Goal: Use online tool/utility: Utilize a website feature to perform a specific function

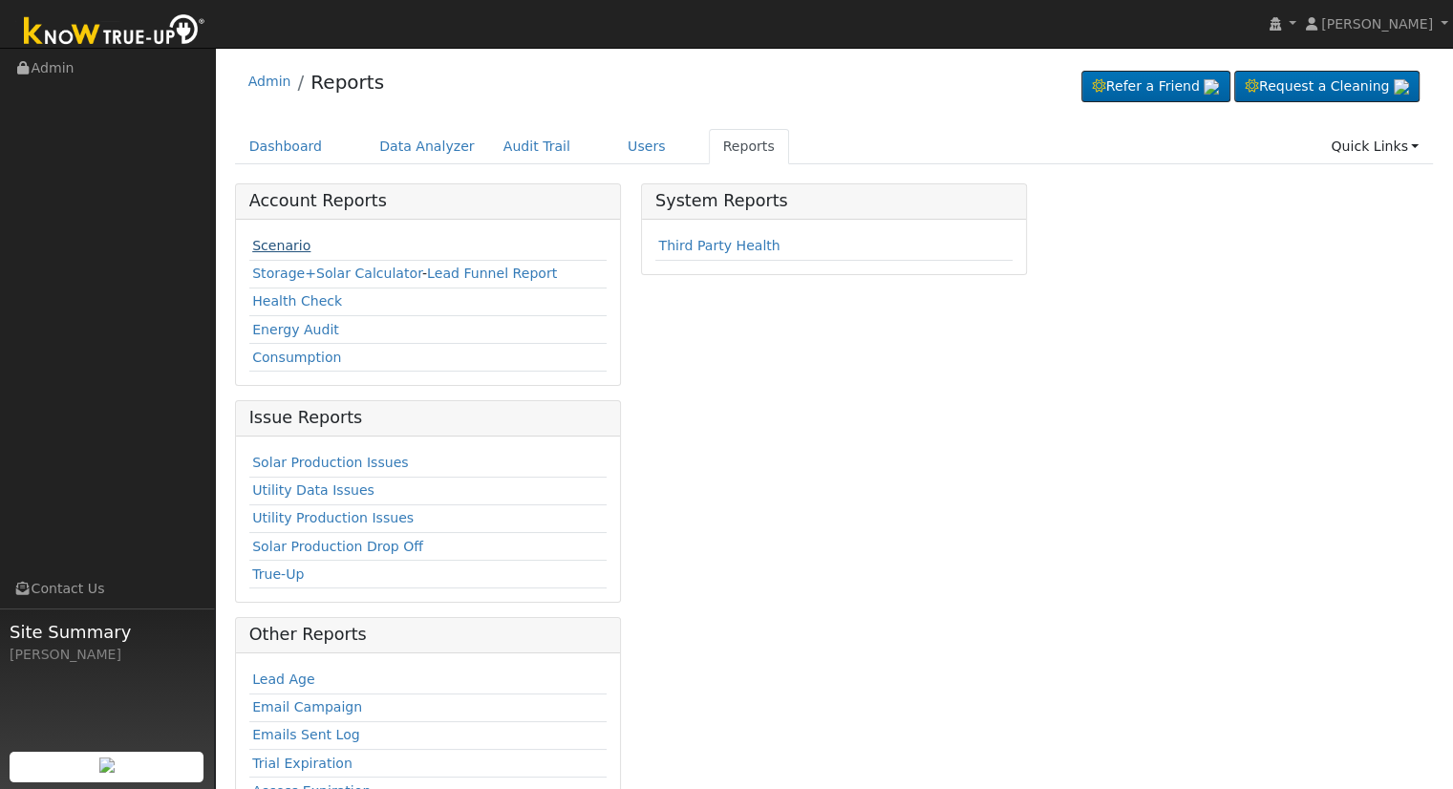
click at [258, 250] on link "Scenario" at bounding box center [281, 245] width 58 height 15
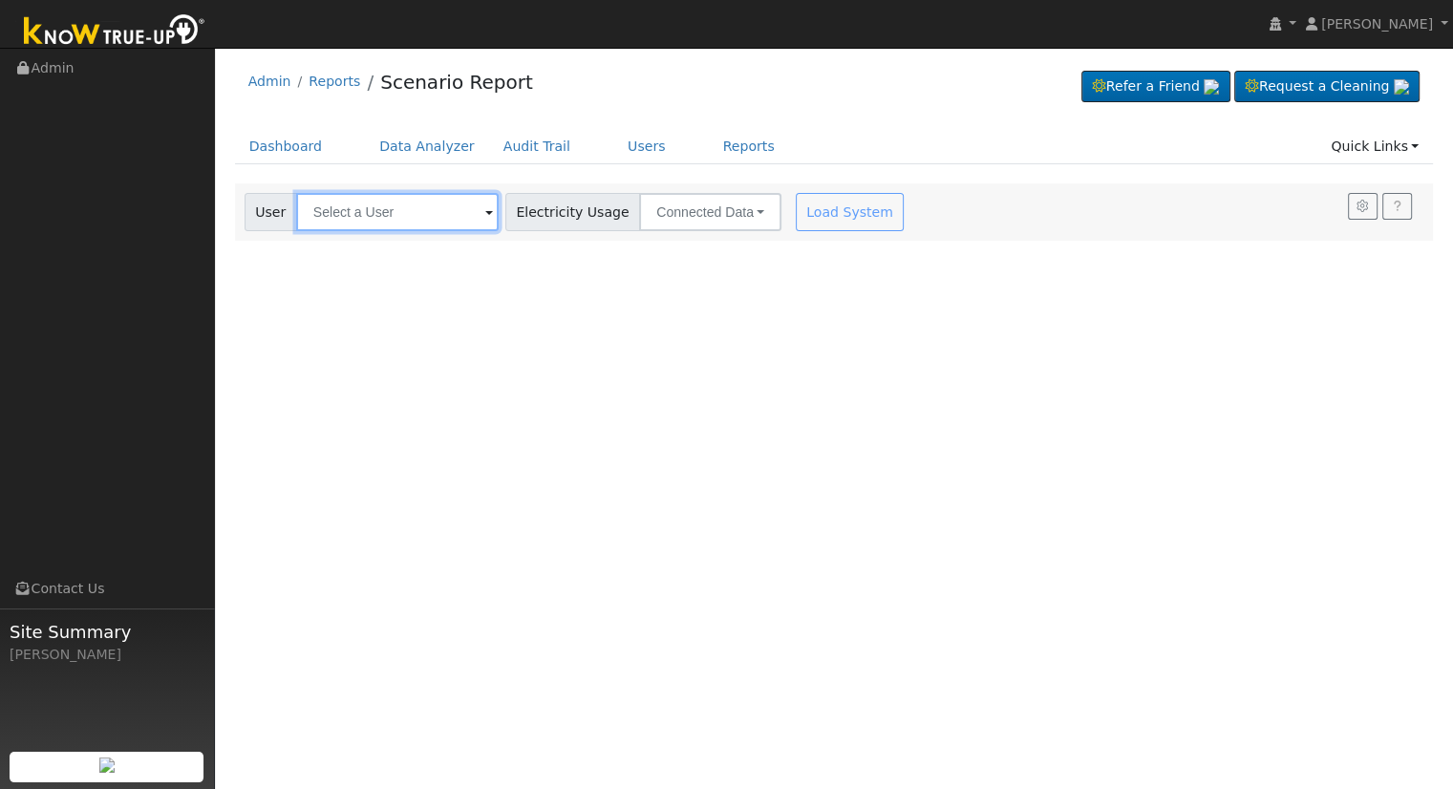
click at [359, 209] on input "text" at bounding box center [397, 212] width 203 height 38
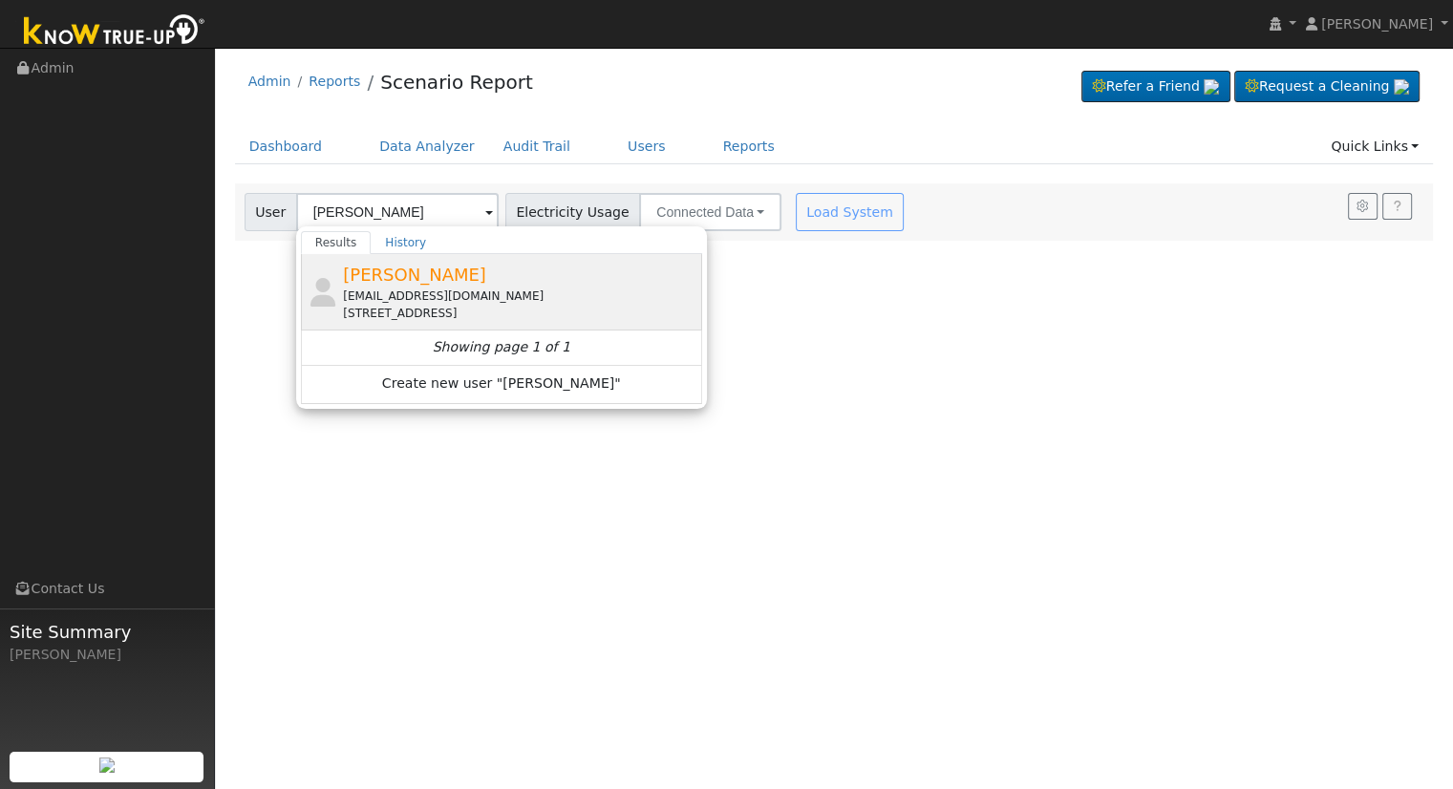
click at [372, 268] on span "[PERSON_NAME]" at bounding box center [414, 275] width 143 height 20
type input "[PERSON_NAME]"
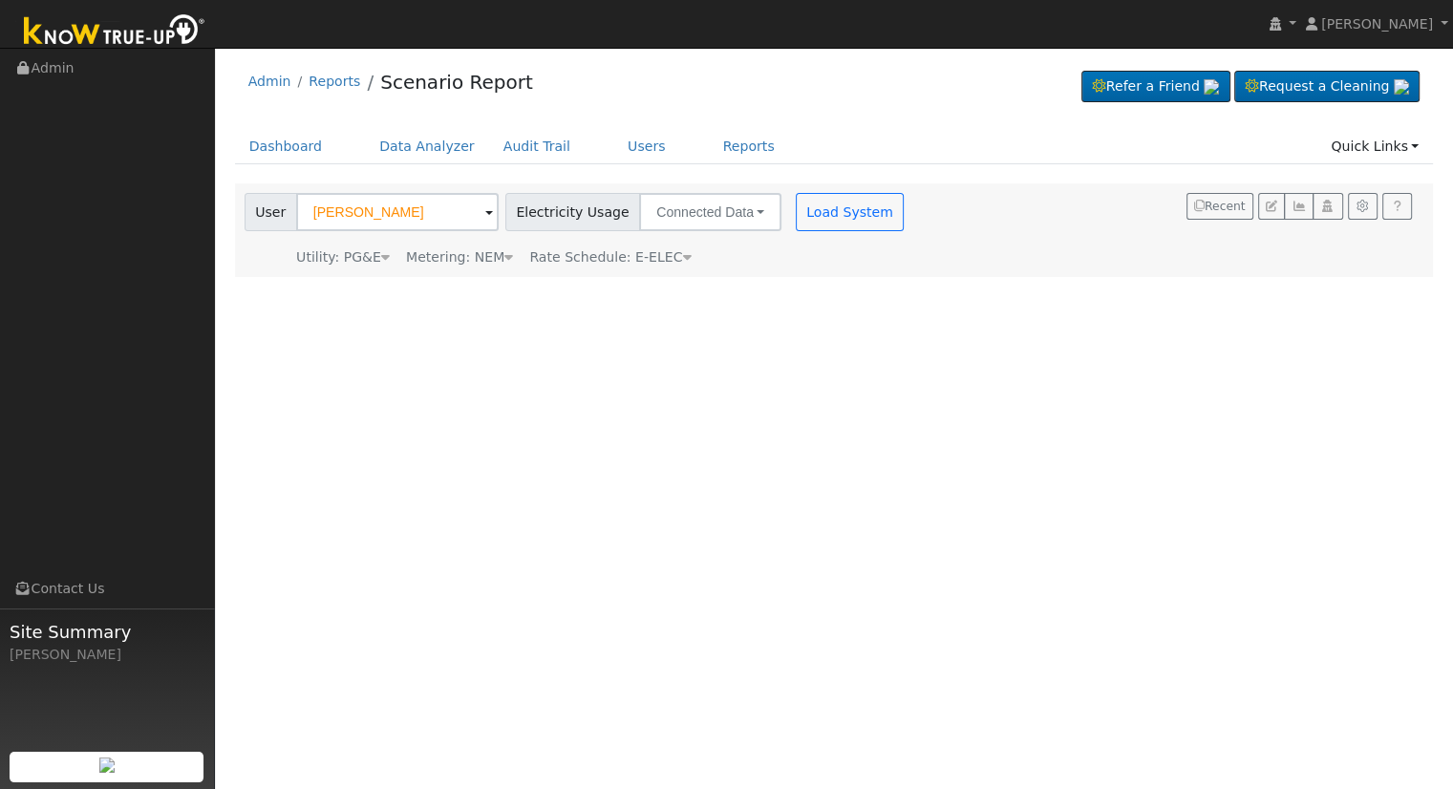
click at [843, 236] on div "User [PERSON_NAME] Account Default Account Default Account [STREET_ADDRESS] Pri…" at bounding box center [577, 230] width 672 height 75
click at [849, 211] on button "Load System" at bounding box center [850, 212] width 109 height 38
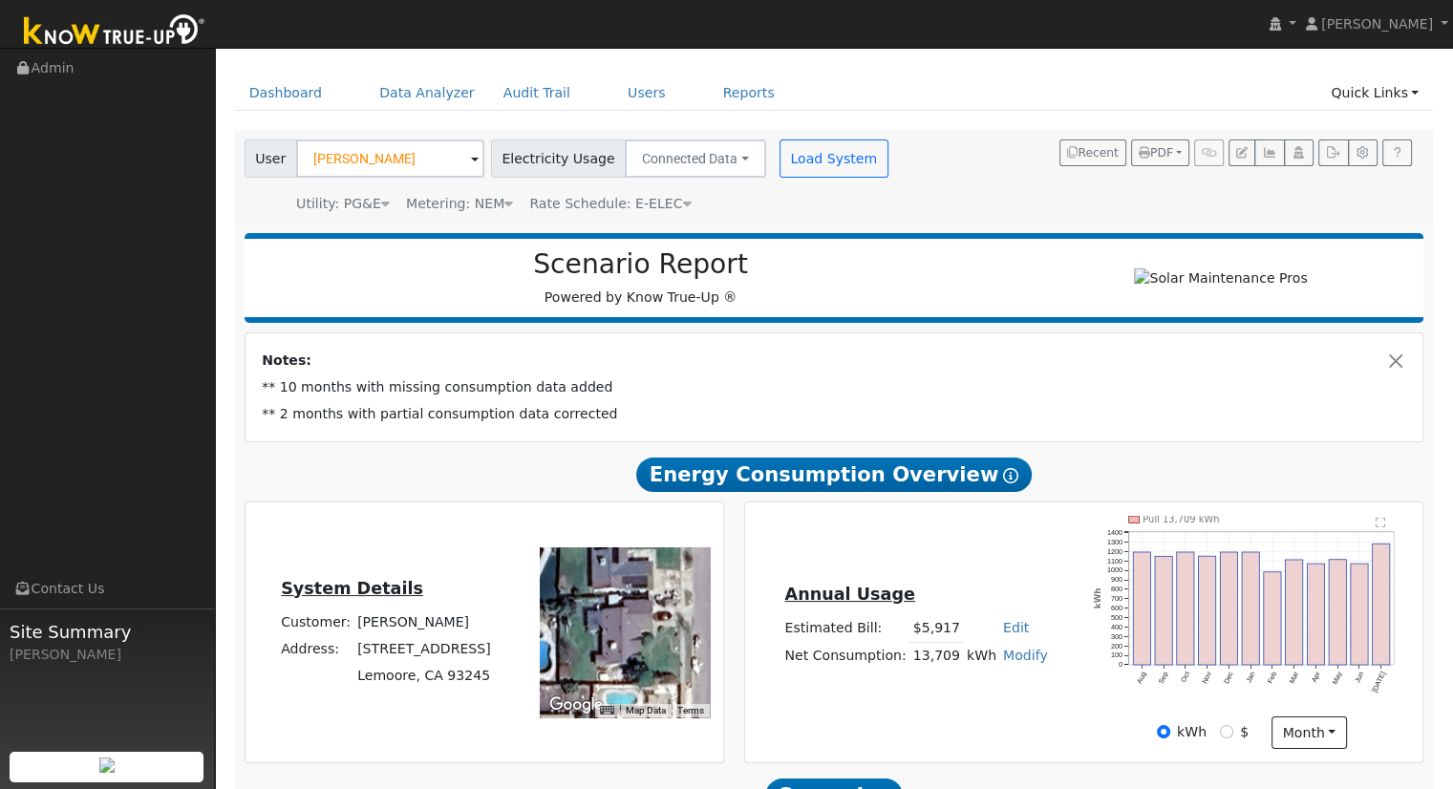
scroll to position [90, 0]
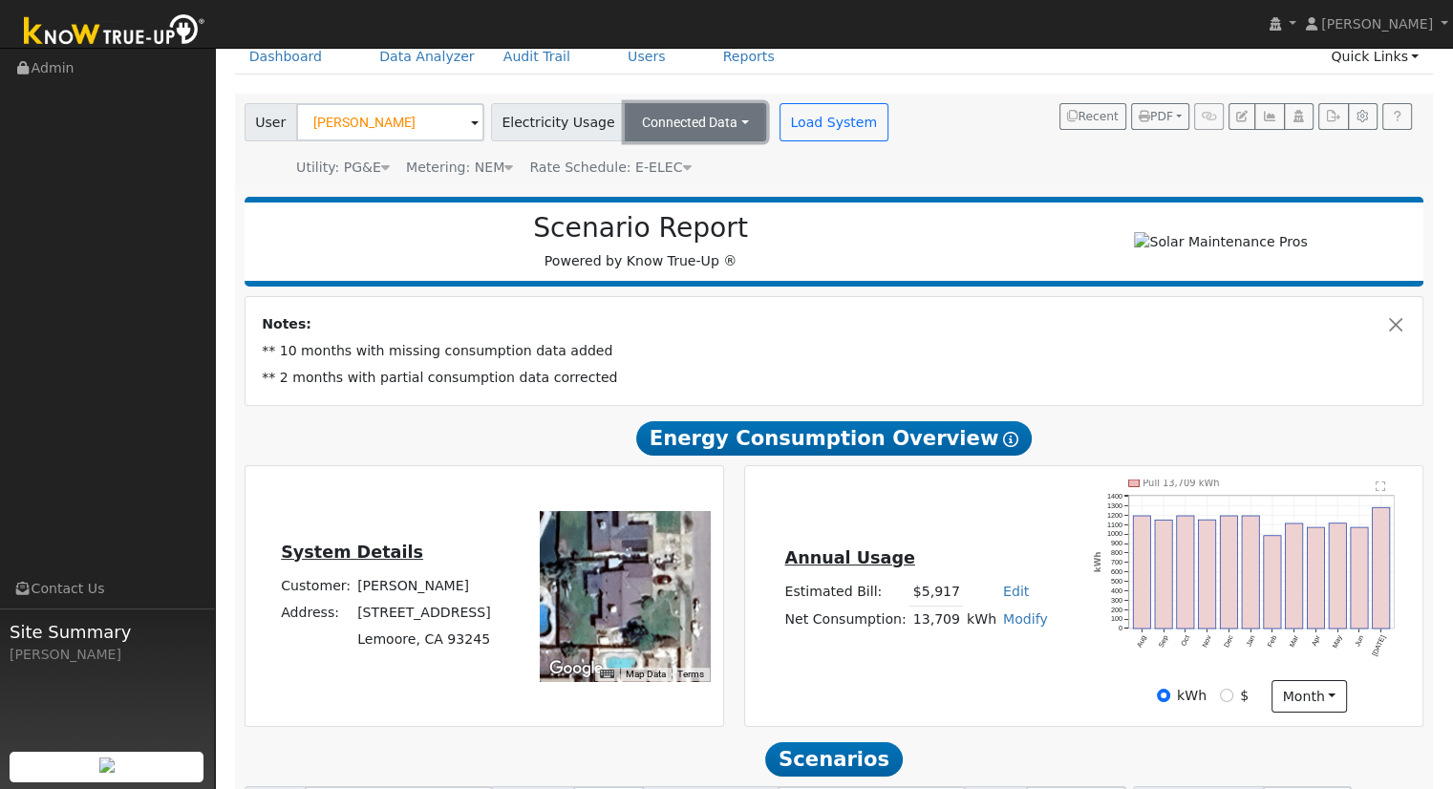
click at [710, 130] on button "Connected Data" at bounding box center [695, 122] width 141 height 38
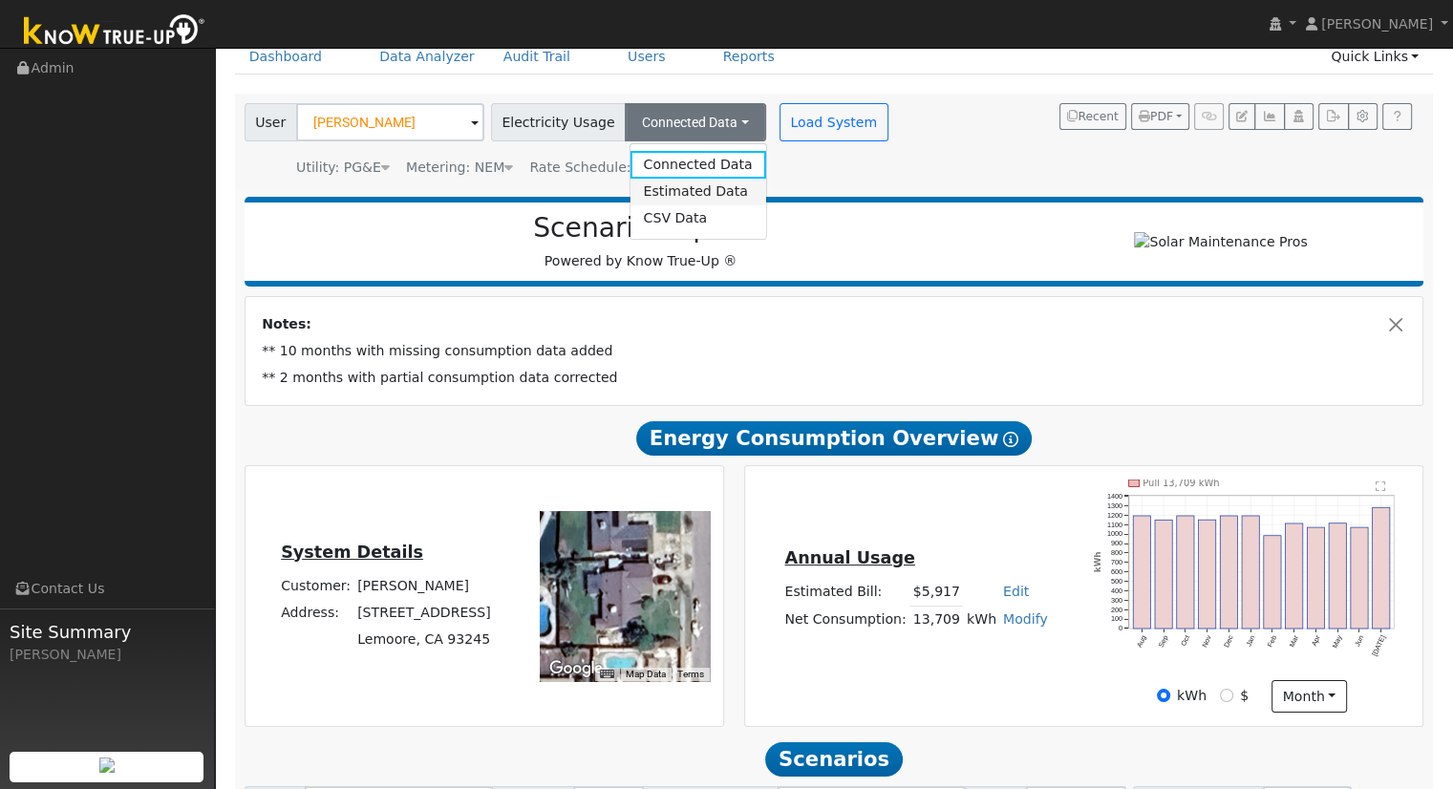
click at [689, 195] on link "Estimated Data" at bounding box center [698, 192] width 136 height 27
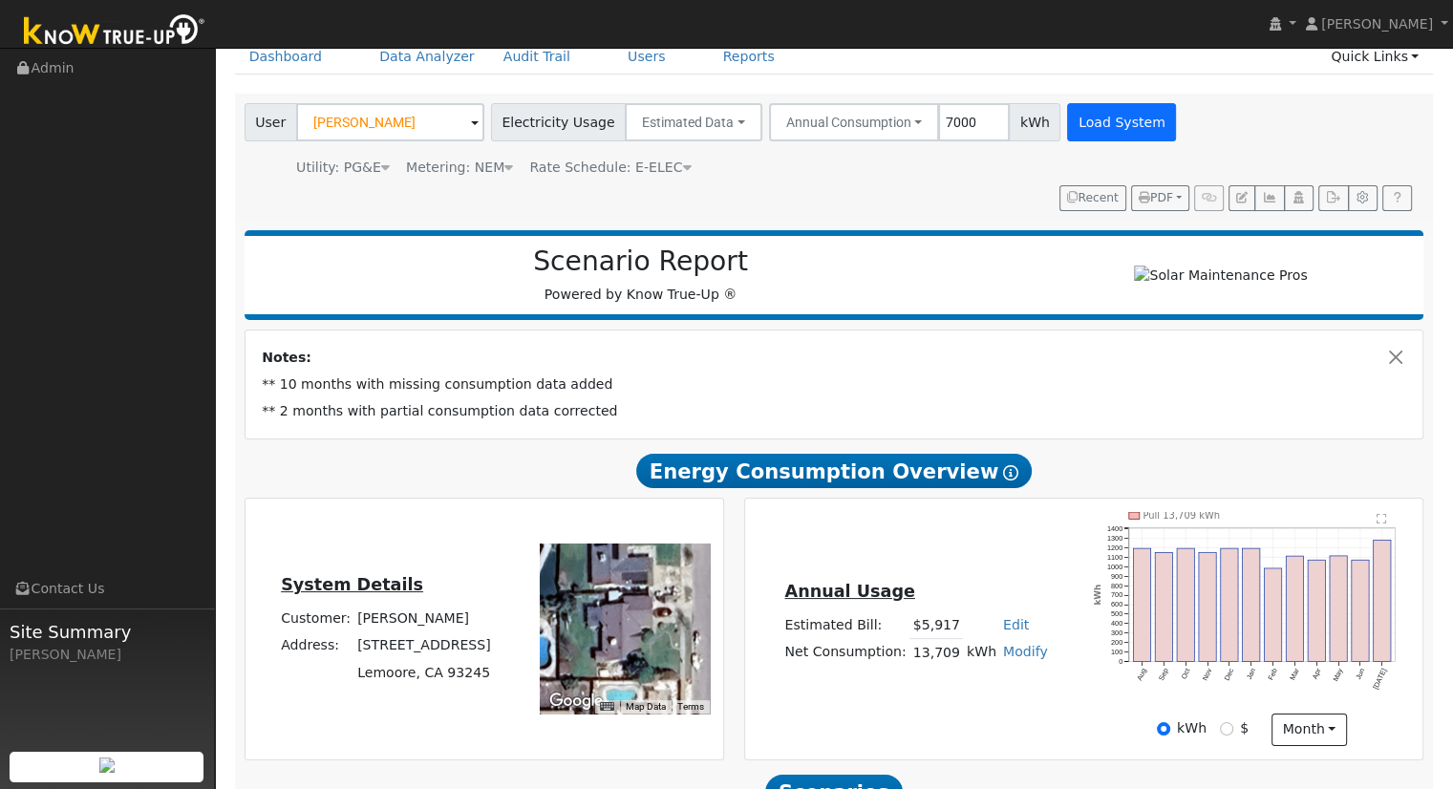
type input "7000"
click at [1107, 116] on button "Load System" at bounding box center [1121, 122] width 109 height 38
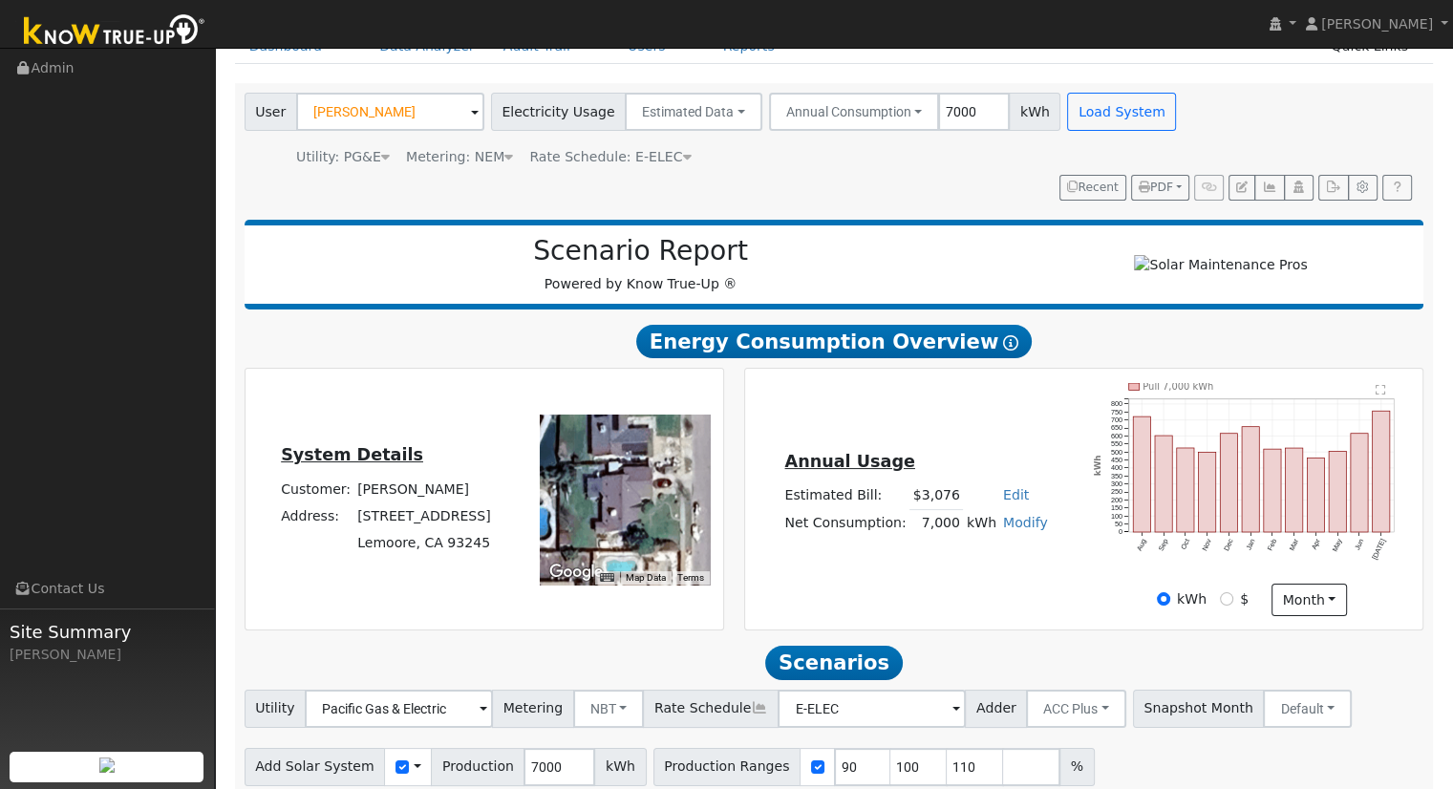
scroll to position [182, 0]
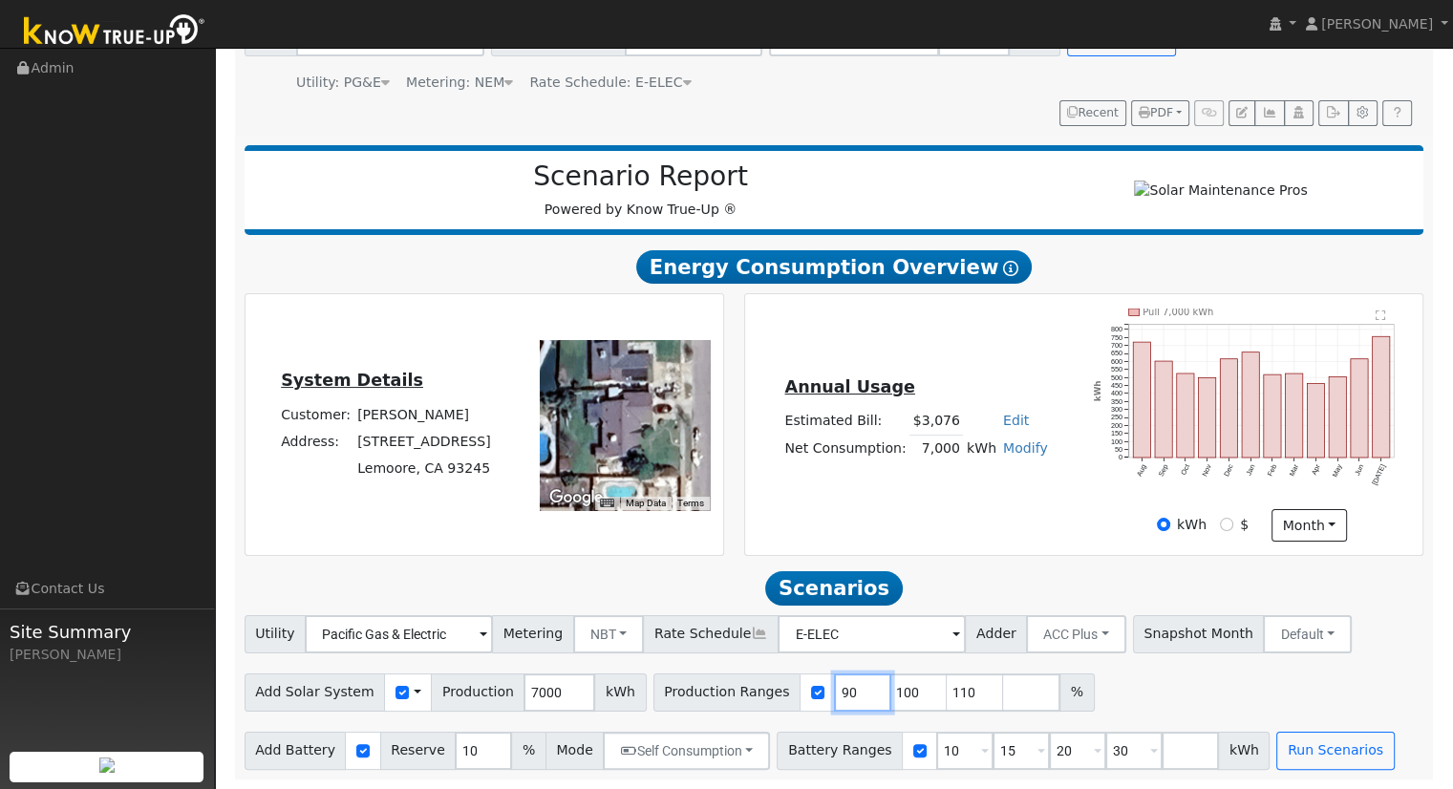
click at [834, 683] on input "90" at bounding box center [862, 693] width 57 height 38
type input "100"
type input "110"
type input "1"
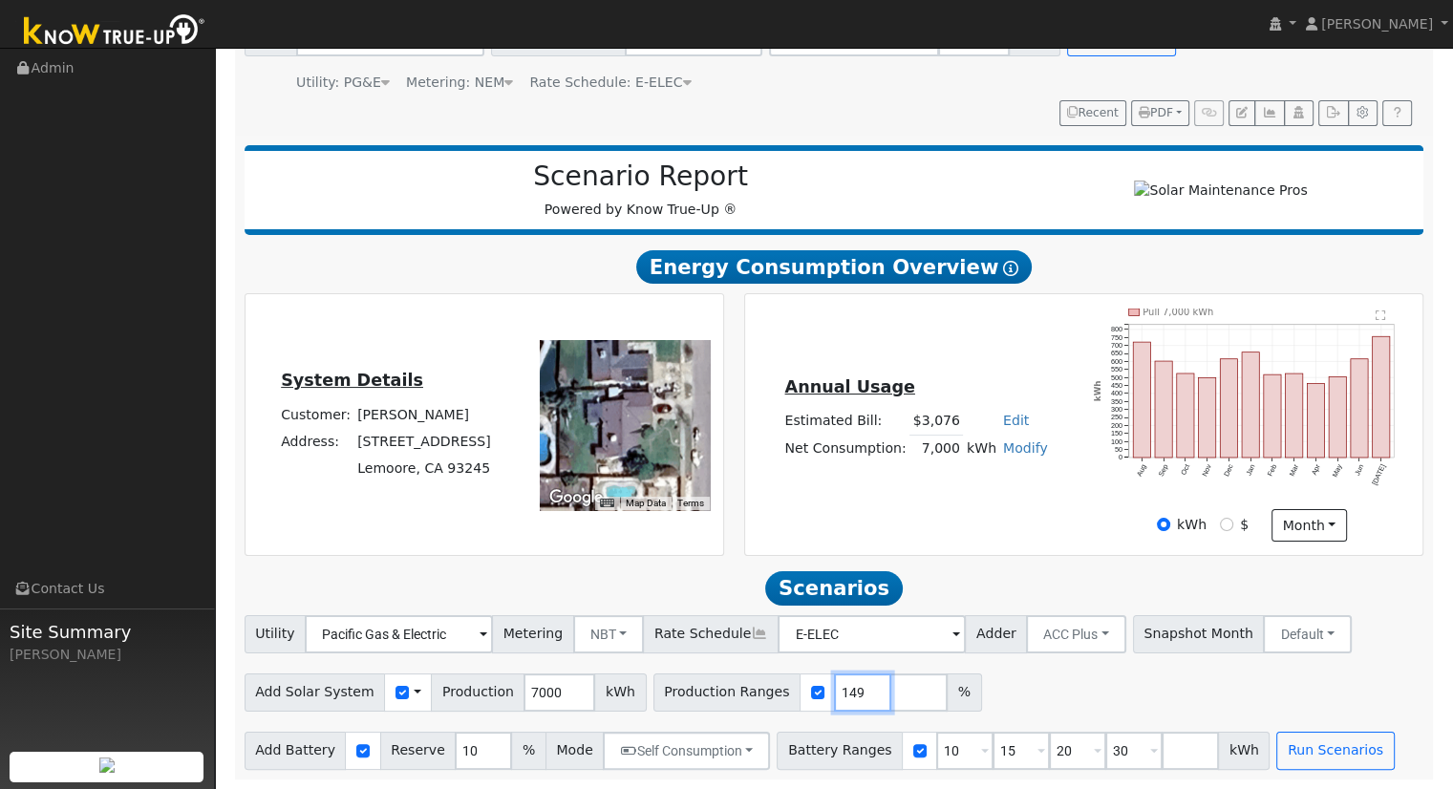
type input "149"
click at [936, 759] on input "10" at bounding box center [964, 751] width 57 height 38
type input "15"
type input "20"
type input "30"
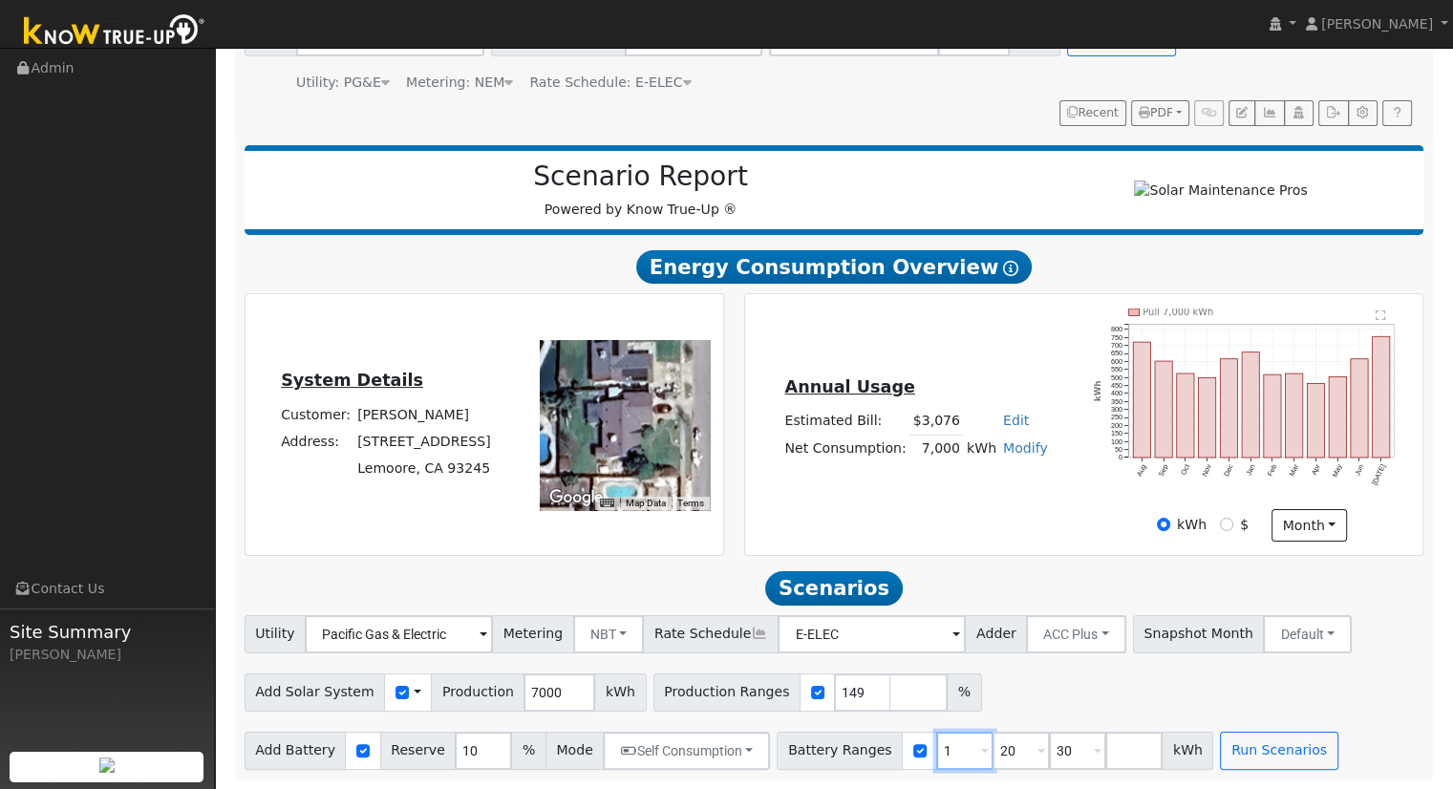
type input "20"
type input "30"
type input "3"
type input "13.5"
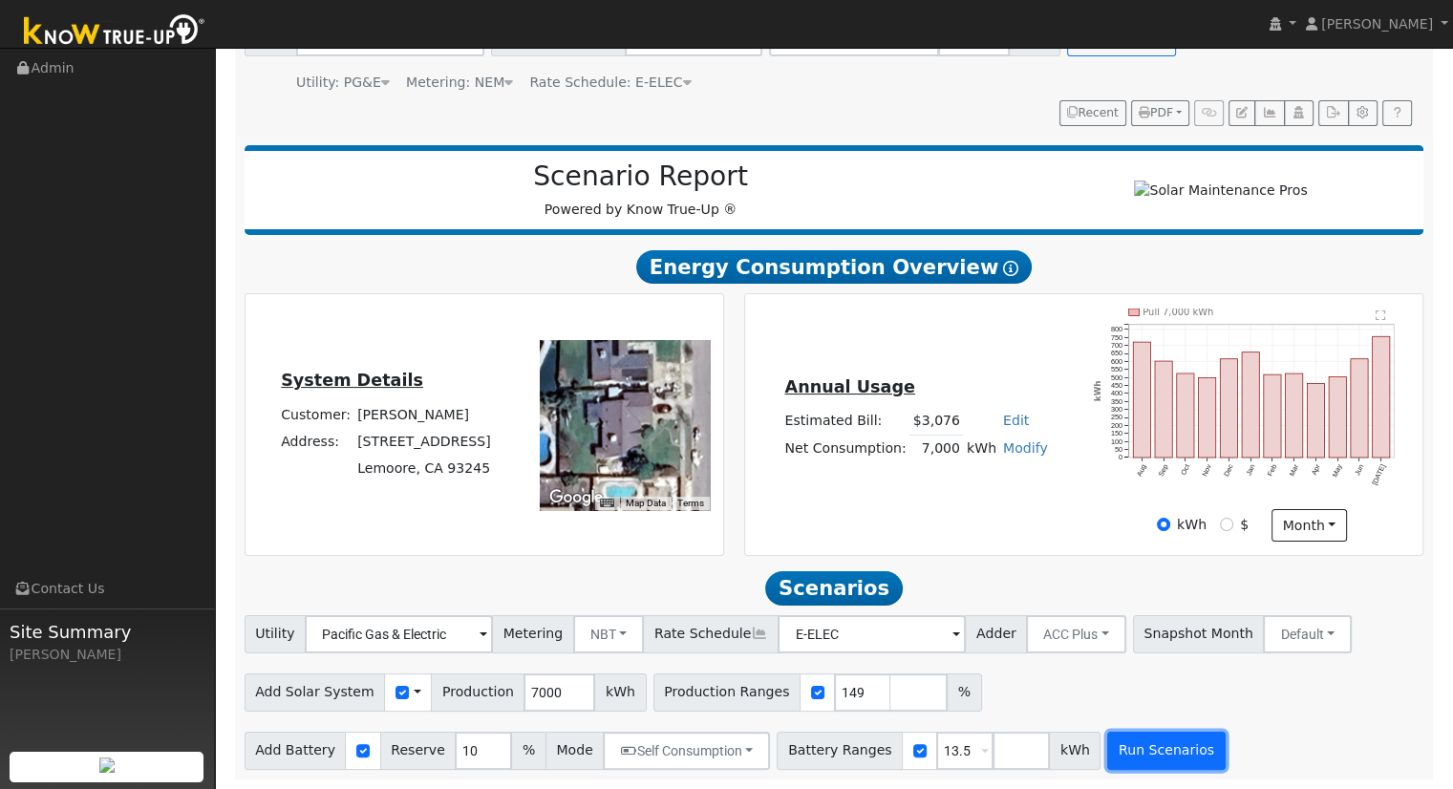
click at [1107, 741] on button "Run Scenarios" at bounding box center [1166, 751] width 118 height 38
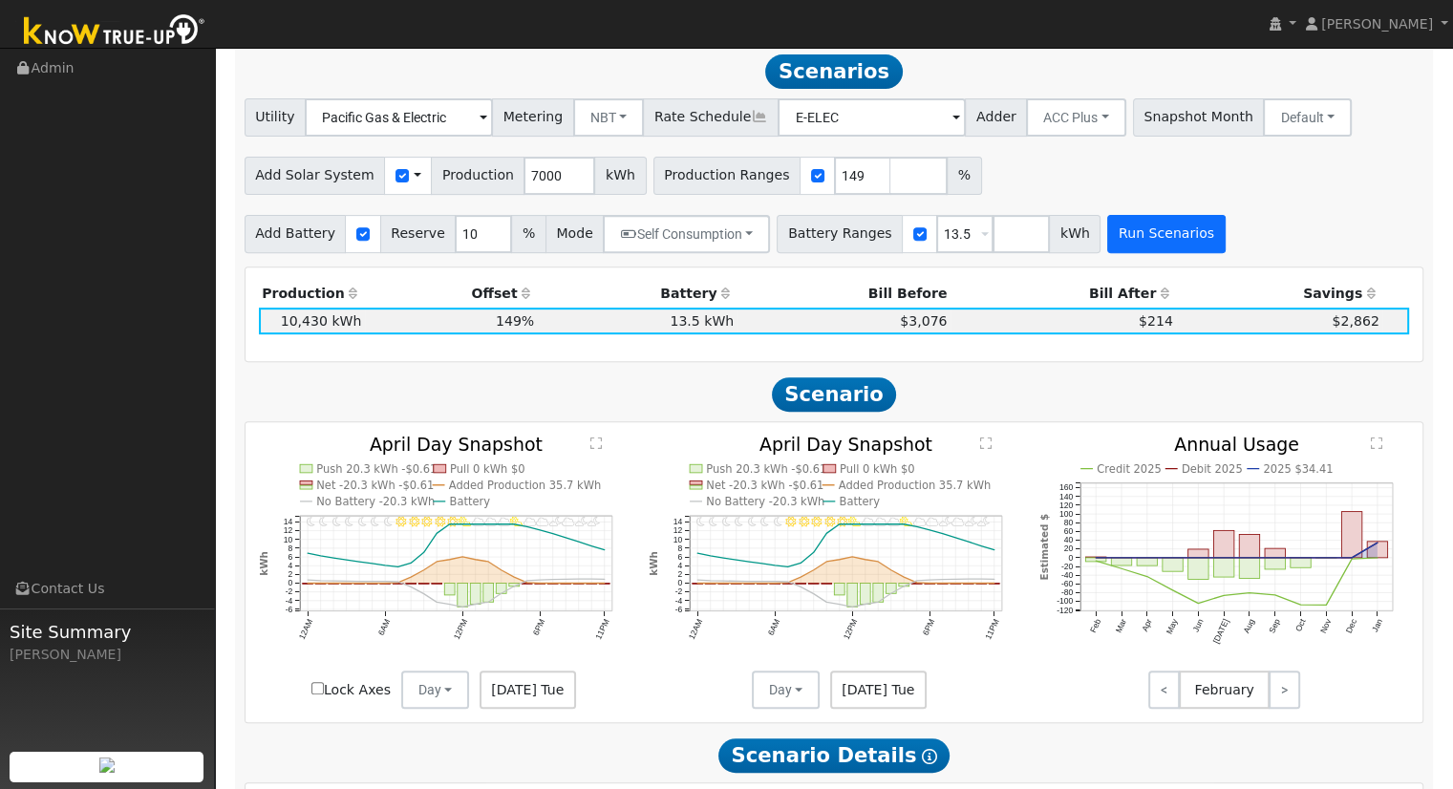
scroll to position [694, 0]
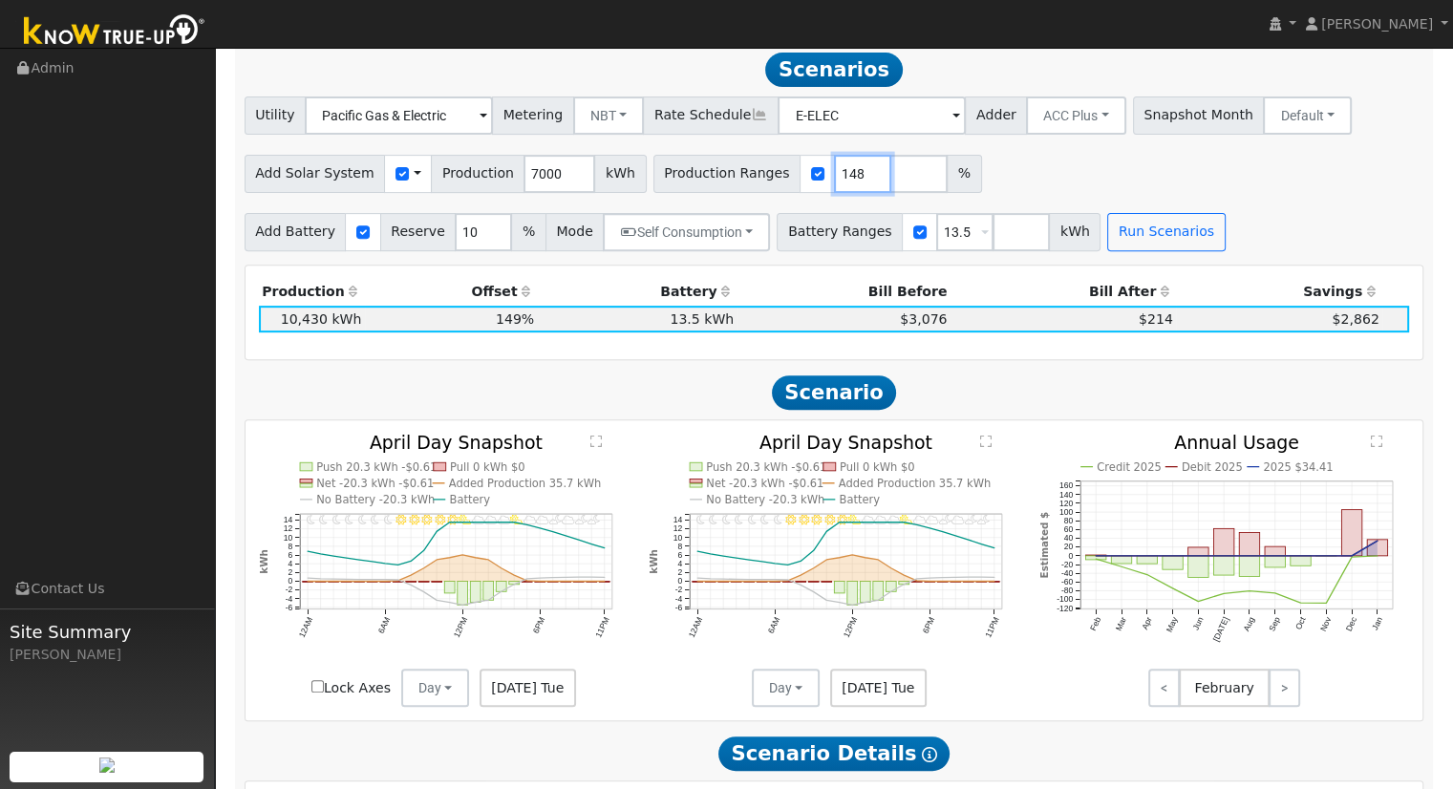
click at [836, 184] on input "148" at bounding box center [862, 174] width 57 height 38
click at [836, 184] on input "147" at bounding box center [862, 174] width 57 height 38
click at [836, 184] on input "146" at bounding box center [862, 174] width 57 height 38
click at [1110, 226] on button "Run Scenarios" at bounding box center [1166, 232] width 118 height 38
click at [834, 184] on input "145" at bounding box center [862, 174] width 57 height 38
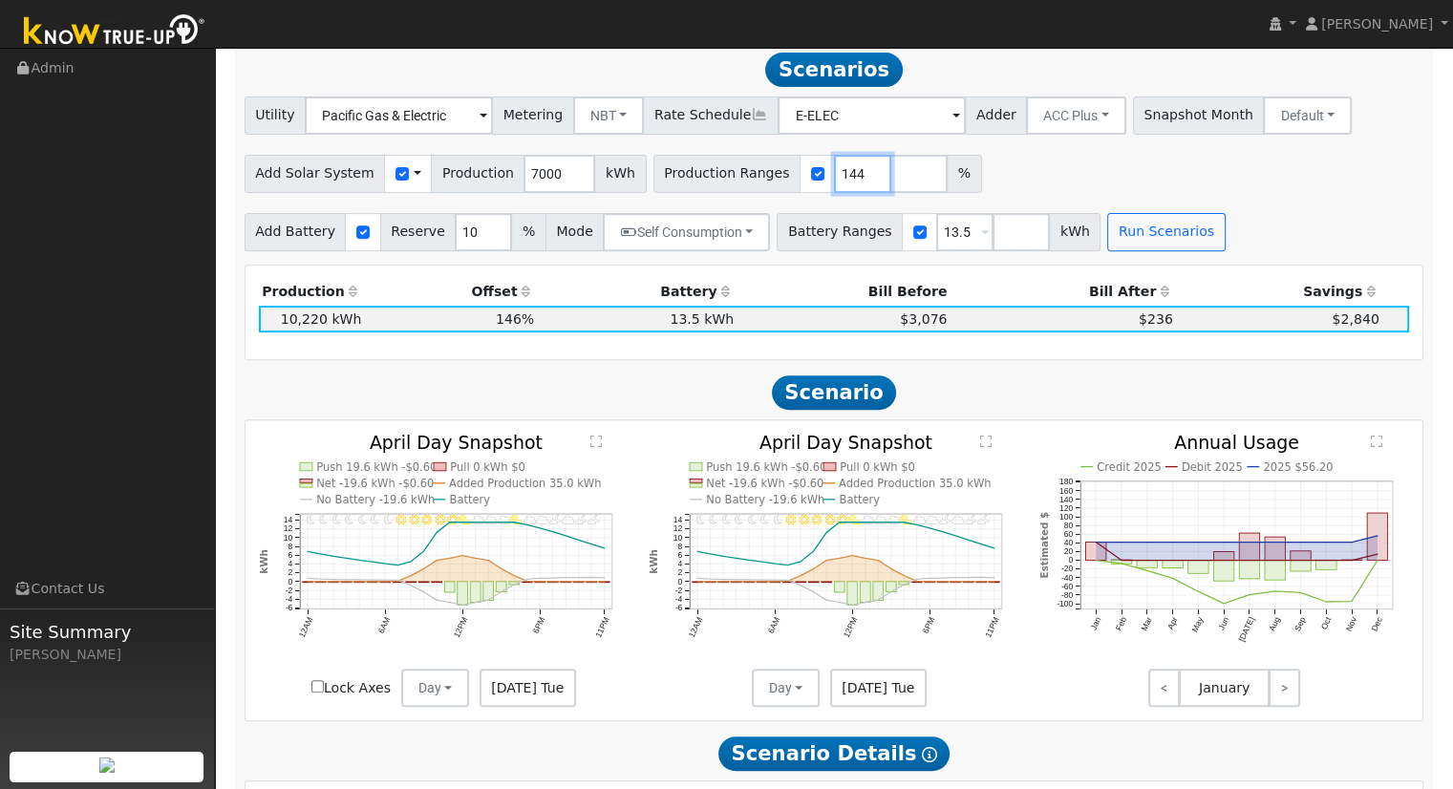
click at [834, 184] on input "144" at bounding box center [862, 174] width 57 height 38
click at [834, 184] on input "143" at bounding box center [862, 174] width 57 height 38
click at [834, 184] on input "142" at bounding box center [862, 174] width 57 height 38
click at [834, 184] on input "141" at bounding box center [862, 174] width 57 height 38
click at [1107, 250] on button "Run Scenarios" at bounding box center [1166, 232] width 118 height 38
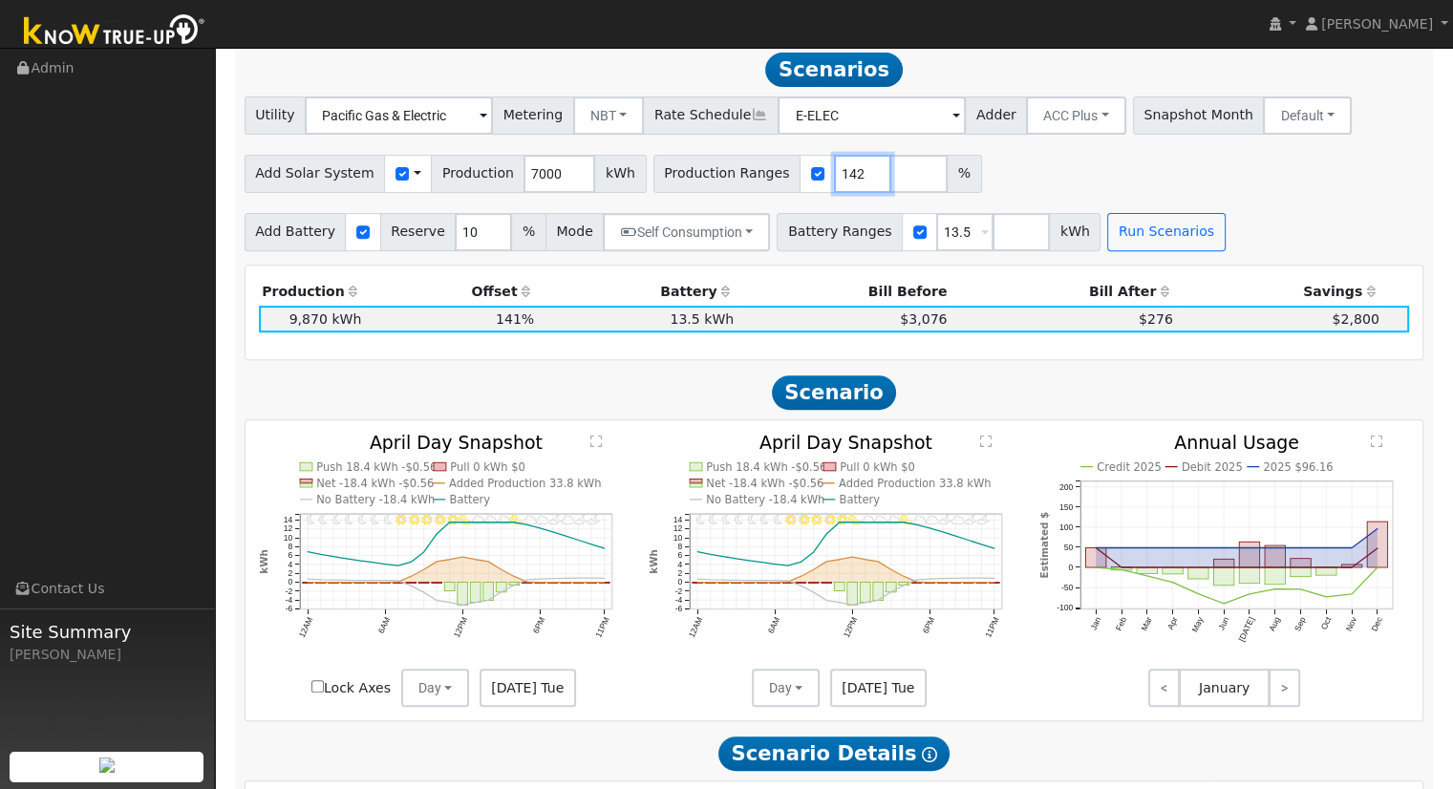
click at [836, 173] on input "142" at bounding box center [862, 174] width 57 height 38
click at [1107, 229] on button "Run Scenarios" at bounding box center [1166, 232] width 118 height 38
type input "143"
click at [834, 177] on input "143" at bounding box center [862, 174] width 57 height 38
click at [1107, 244] on button "Run Scenarios" at bounding box center [1166, 232] width 118 height 38
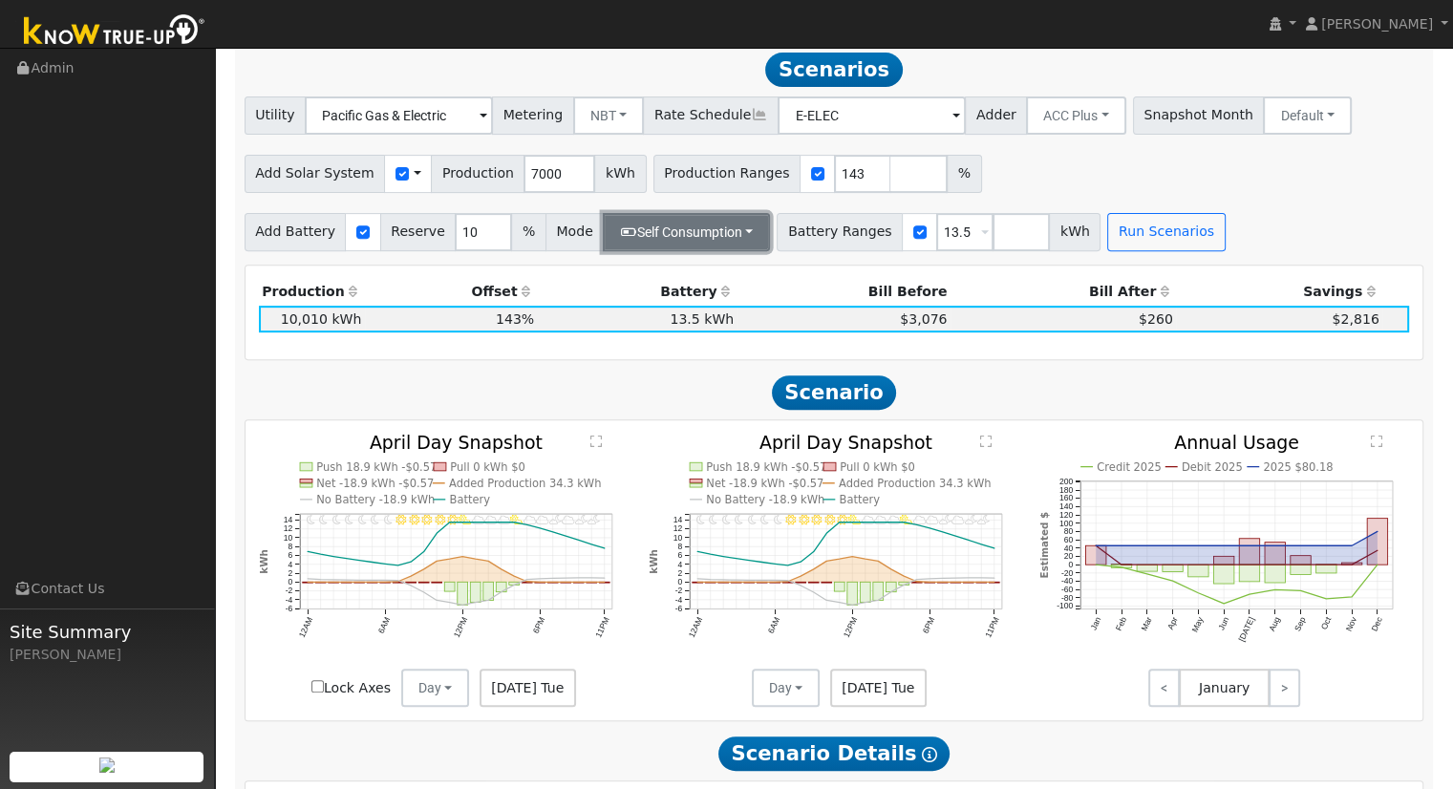
click at [722, 223] on button "Self Consumption" at bounding box center [686, 232] width 167 height 38
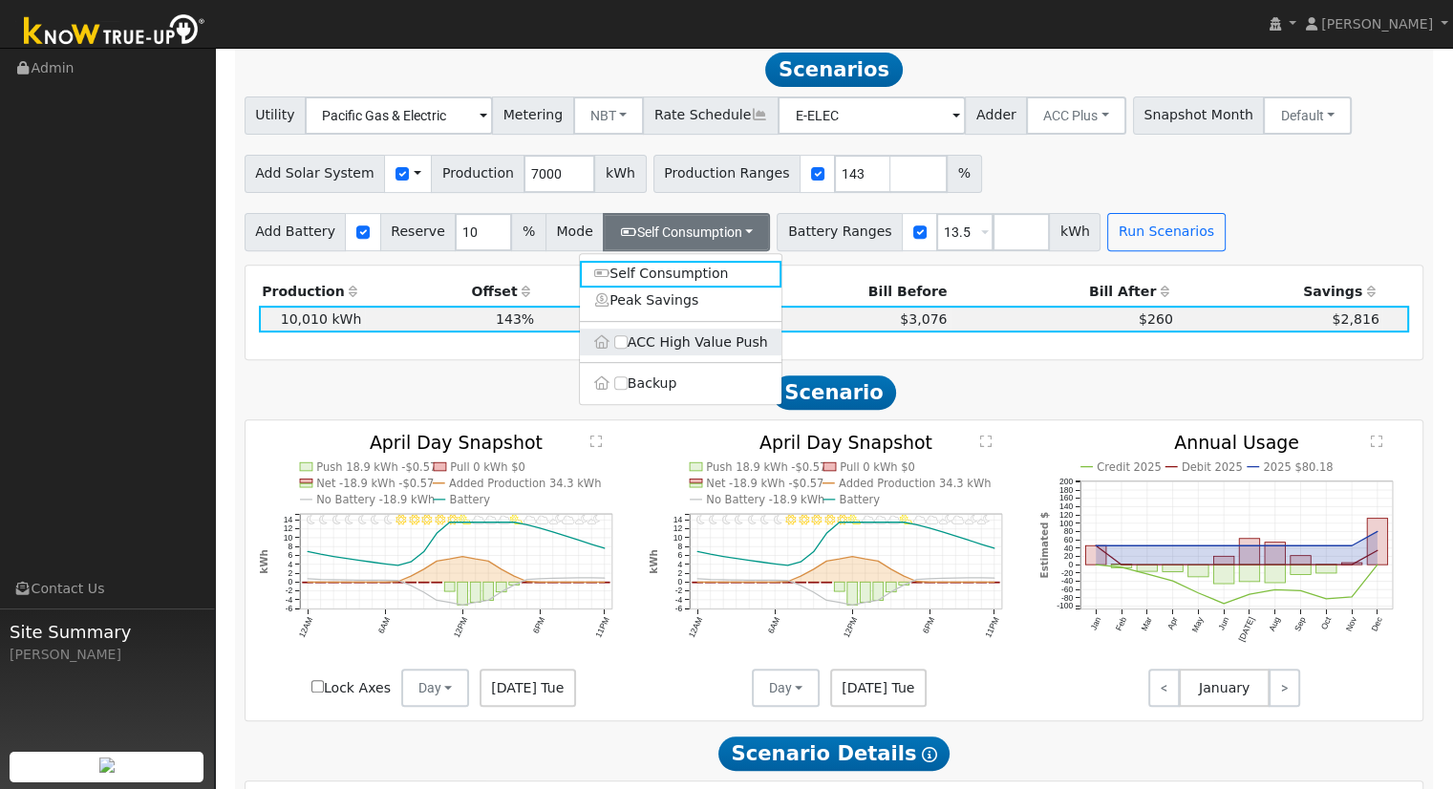
click at [676, 347] on label "ACC High Value Push" at bounding box center [681, 342] width 202 height 27
click at [628, 347] on input "ACC High Value Push" at bounding box center [620, 341] width 13 height 13
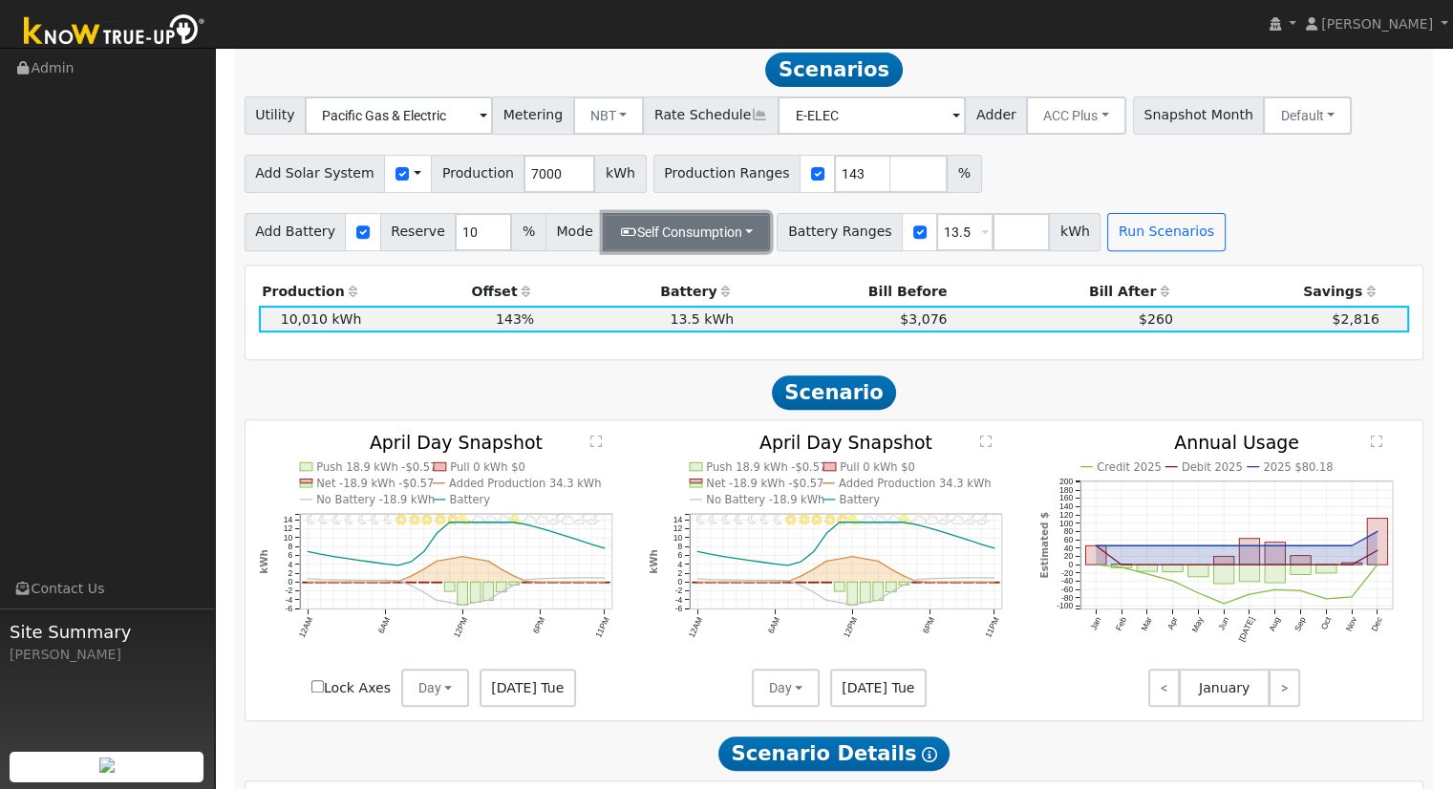
click at [628, 235] on button "Self Consumption" at bounding box center [686, 232] width 167 height 38
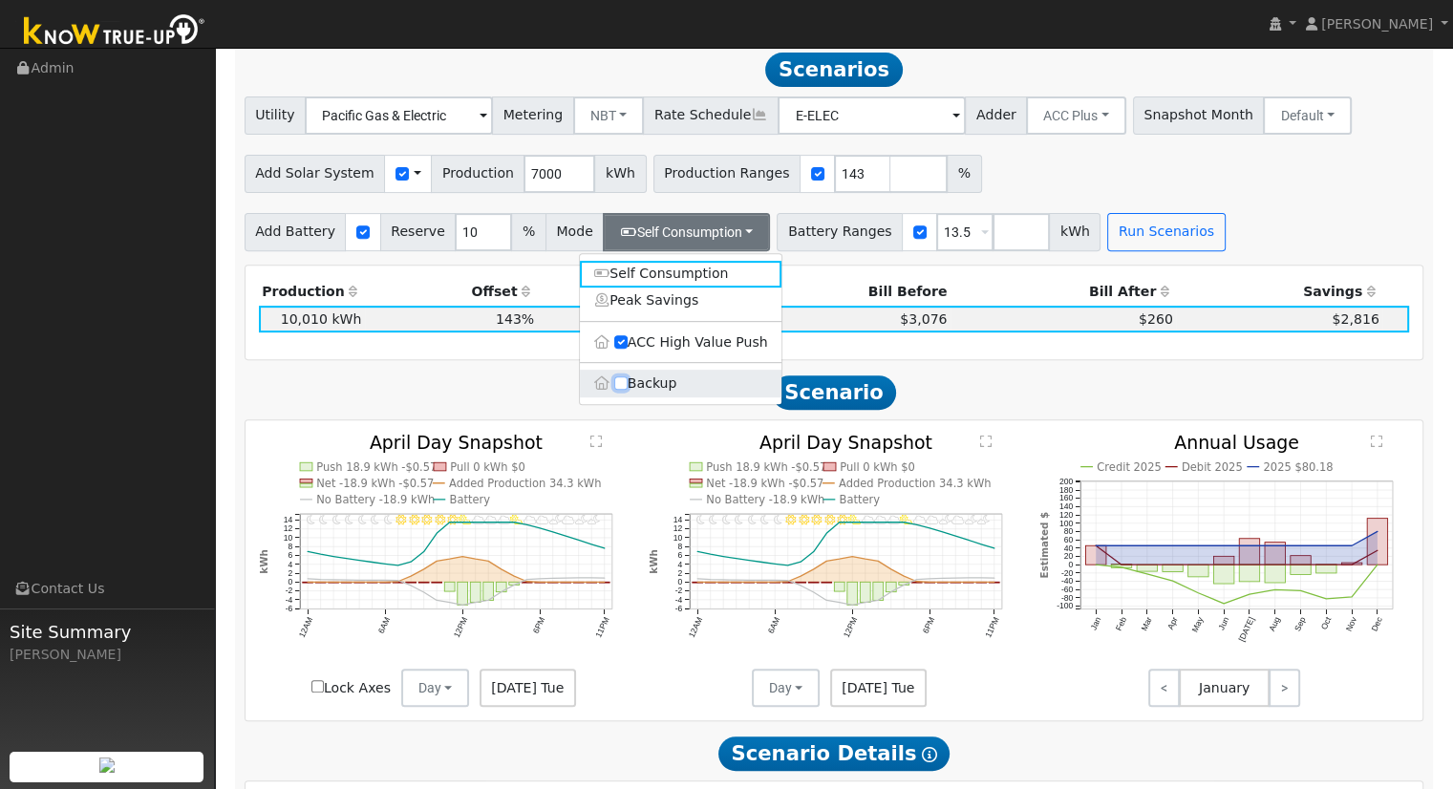
click at [625, 390] on input "Backup" at bounding box center [620, 382] width 13 height 13
checkbox input "true"
type input "20"
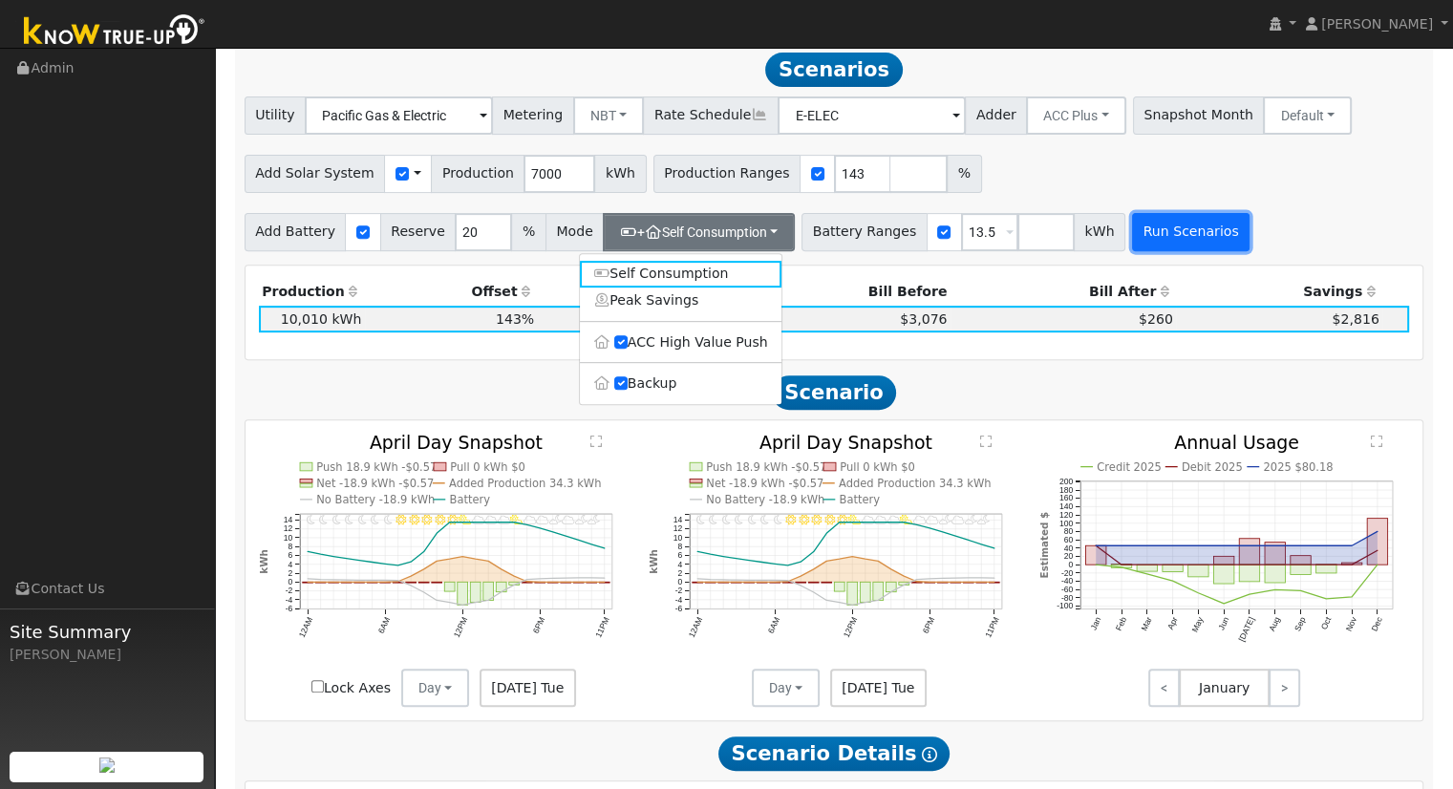
click at [1139, 229] on button "Run Scenarios" at bounding box center [1191, 232] width 118 height 38
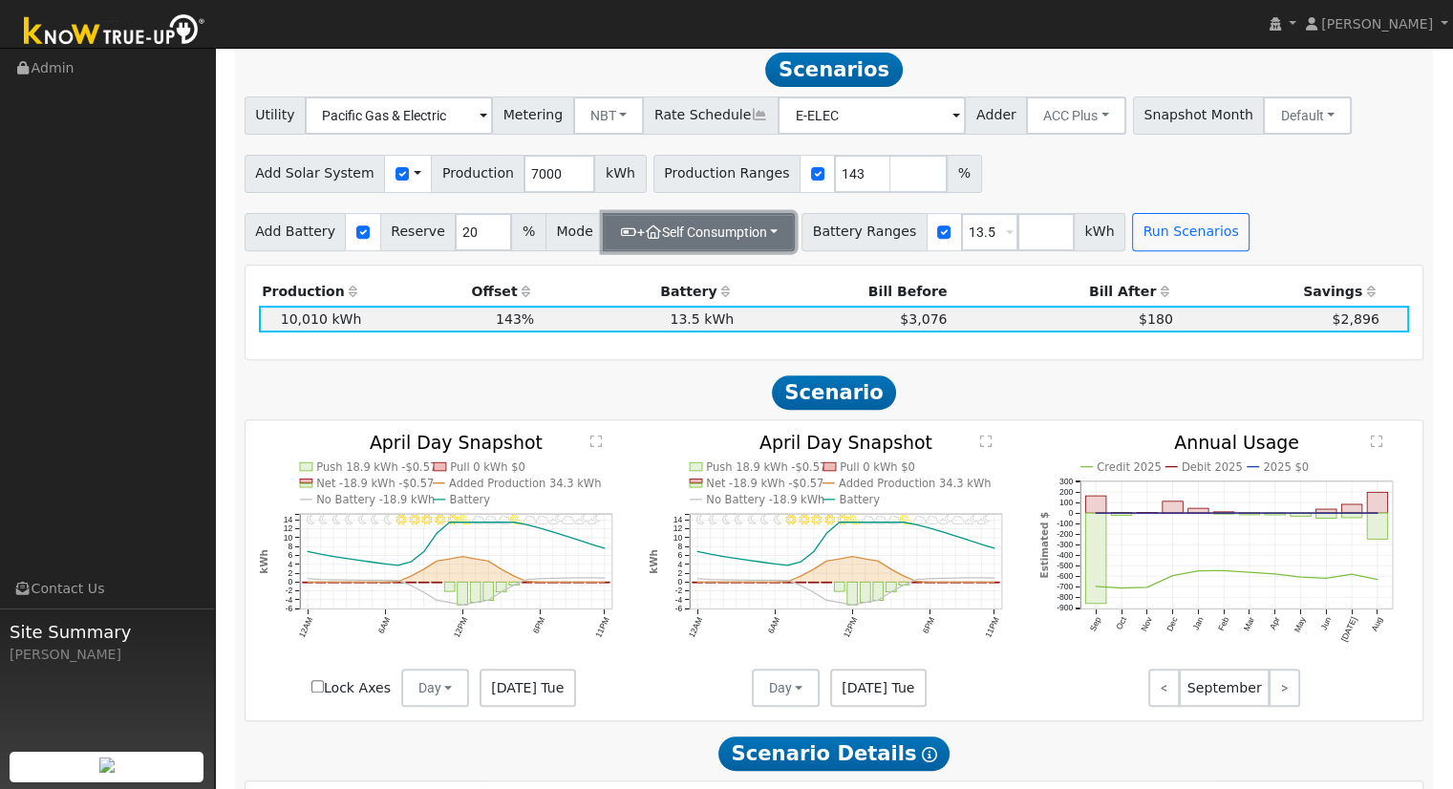
click at [726, 234] on button "+ Self Consumption" at bounding box center [699, 232] width 192 height 38
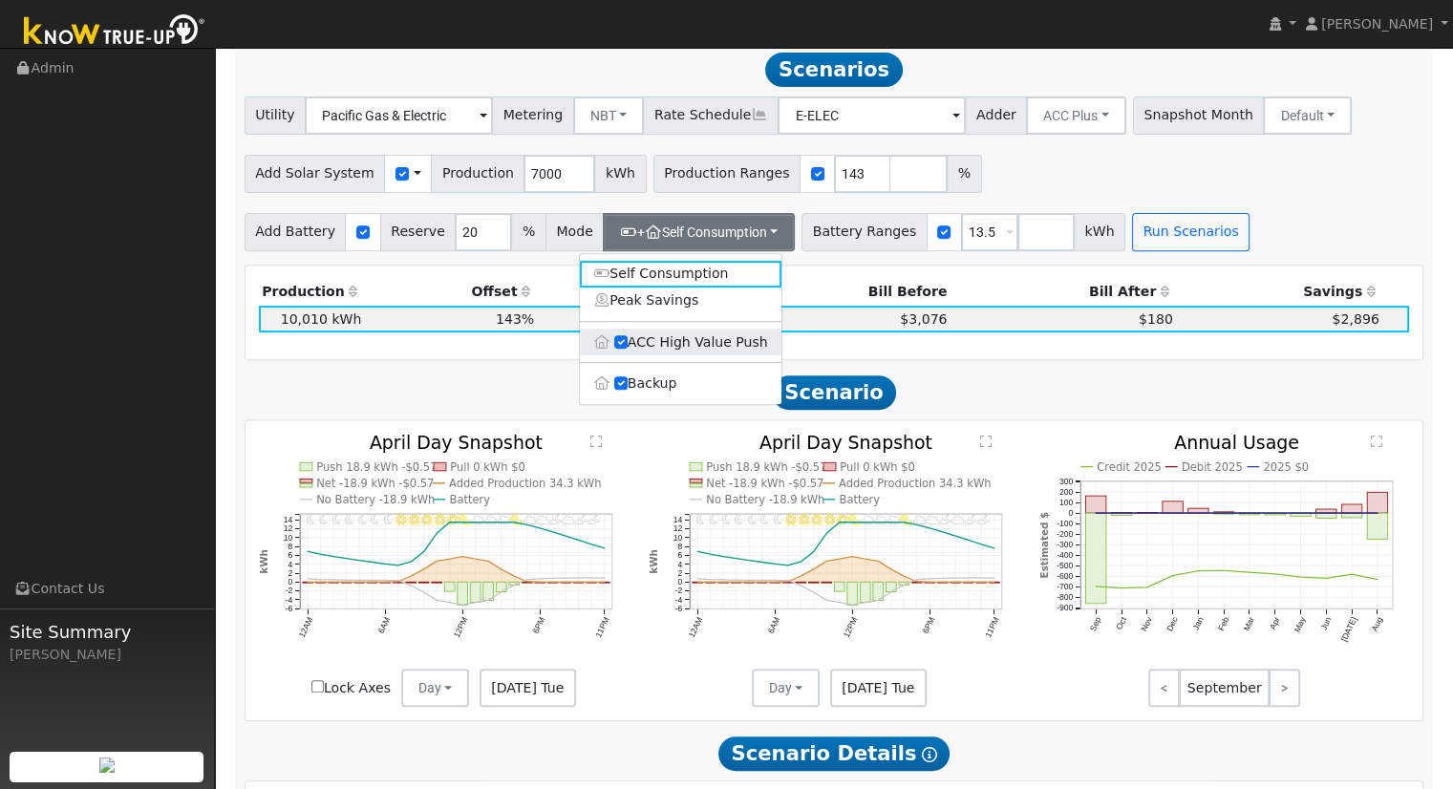
click at [745, 342] on label "ACC High Value Push" at bounding box center [681, 342] width 202 height 27
click at [628, 342] on input "ACC High Value Push" at bounding box center [620, 341] width 13 height 13
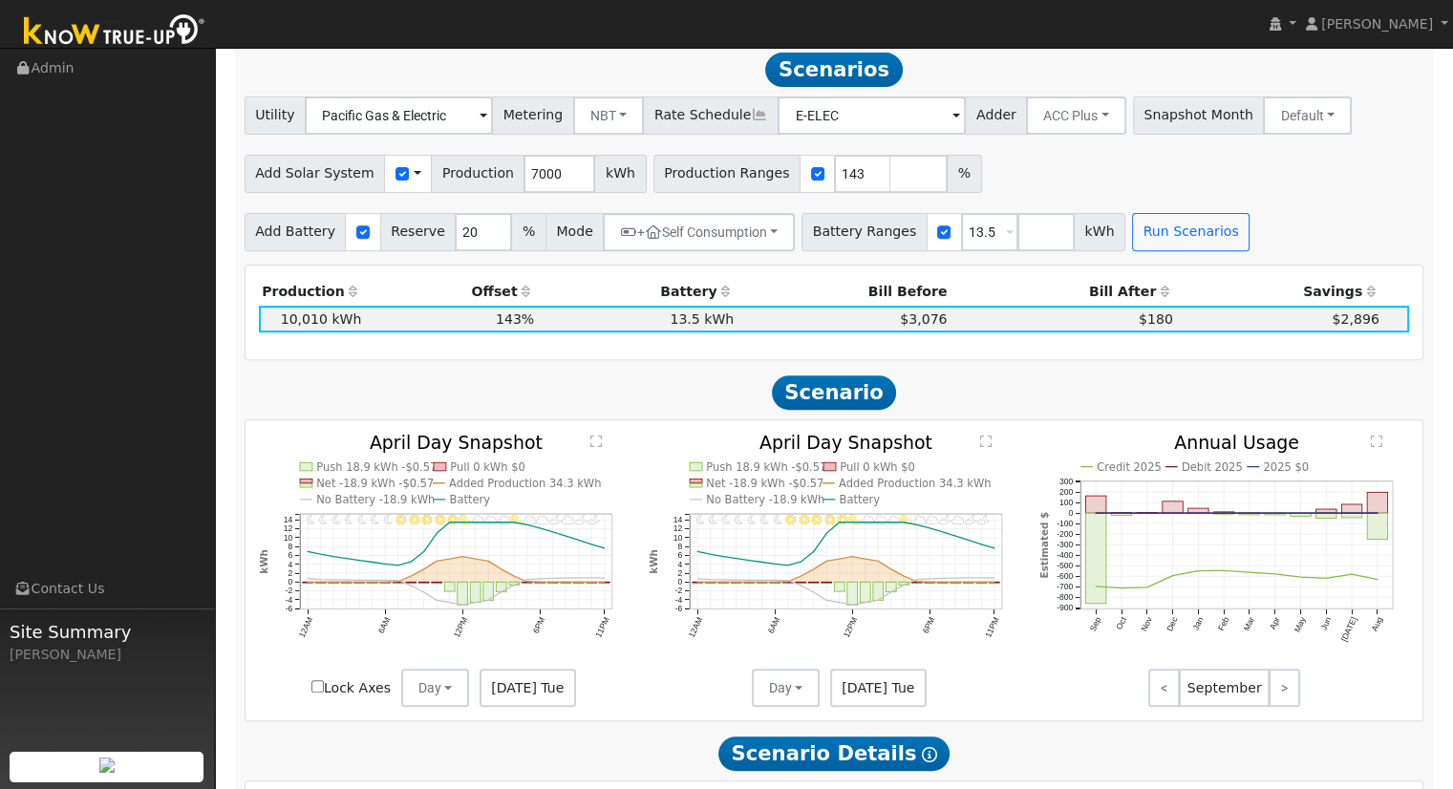
click at [1168, 215] on div "Add Battery Reserve 20 % Mode + Self Consumption Self Consumption Peak Savings …" at bounding box center [834, 228] width 1187 height 45
click at [1154, 234] on button "Run Scenarios" at bounding box center [1191, 232] width 118 height 38
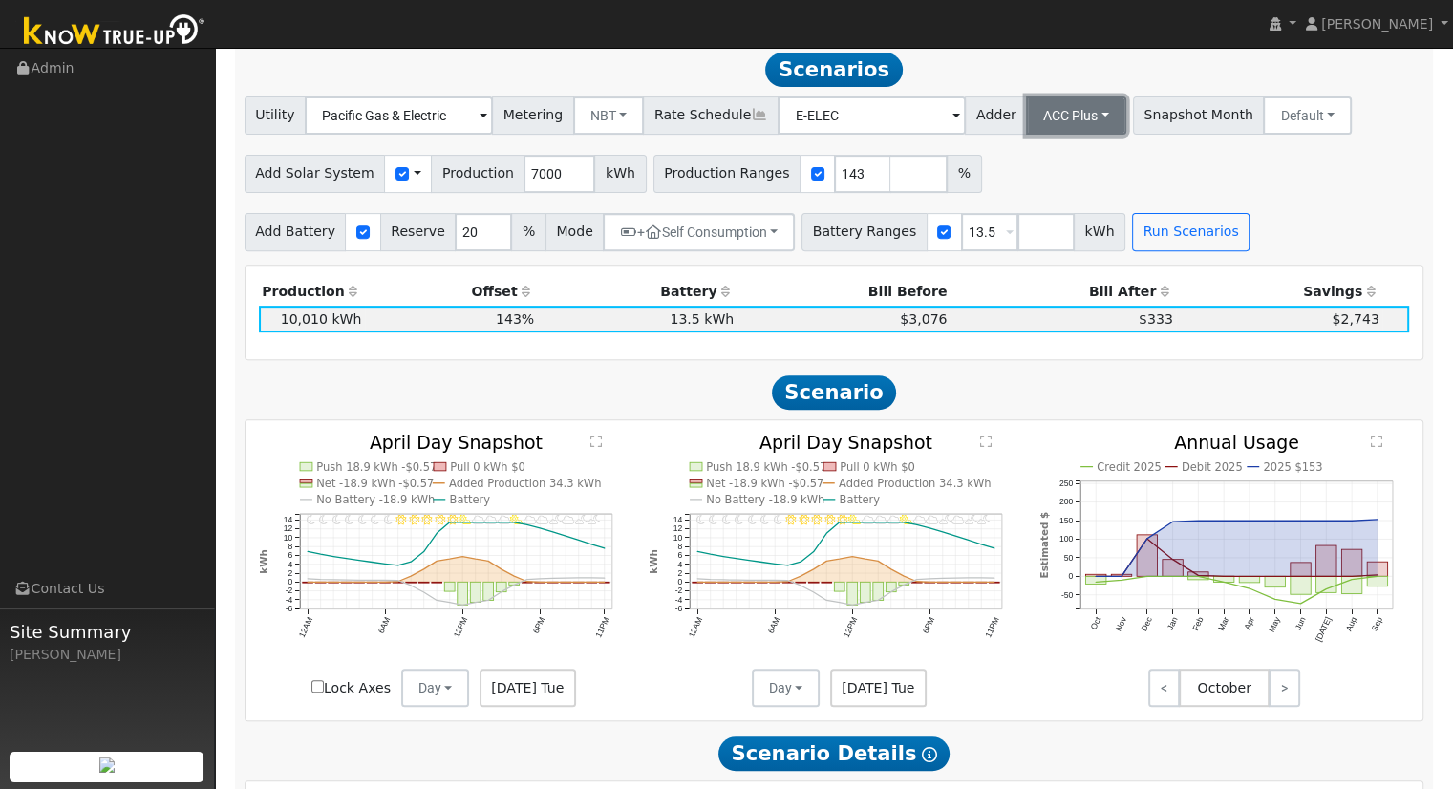
click at [1045, 120] on button "ACC Plus" at bounding box center [1076, 116] width 100 height 38
click at [1053, 225] on link "SB-535" at bounding box center [1055, 211] width 133 height 27
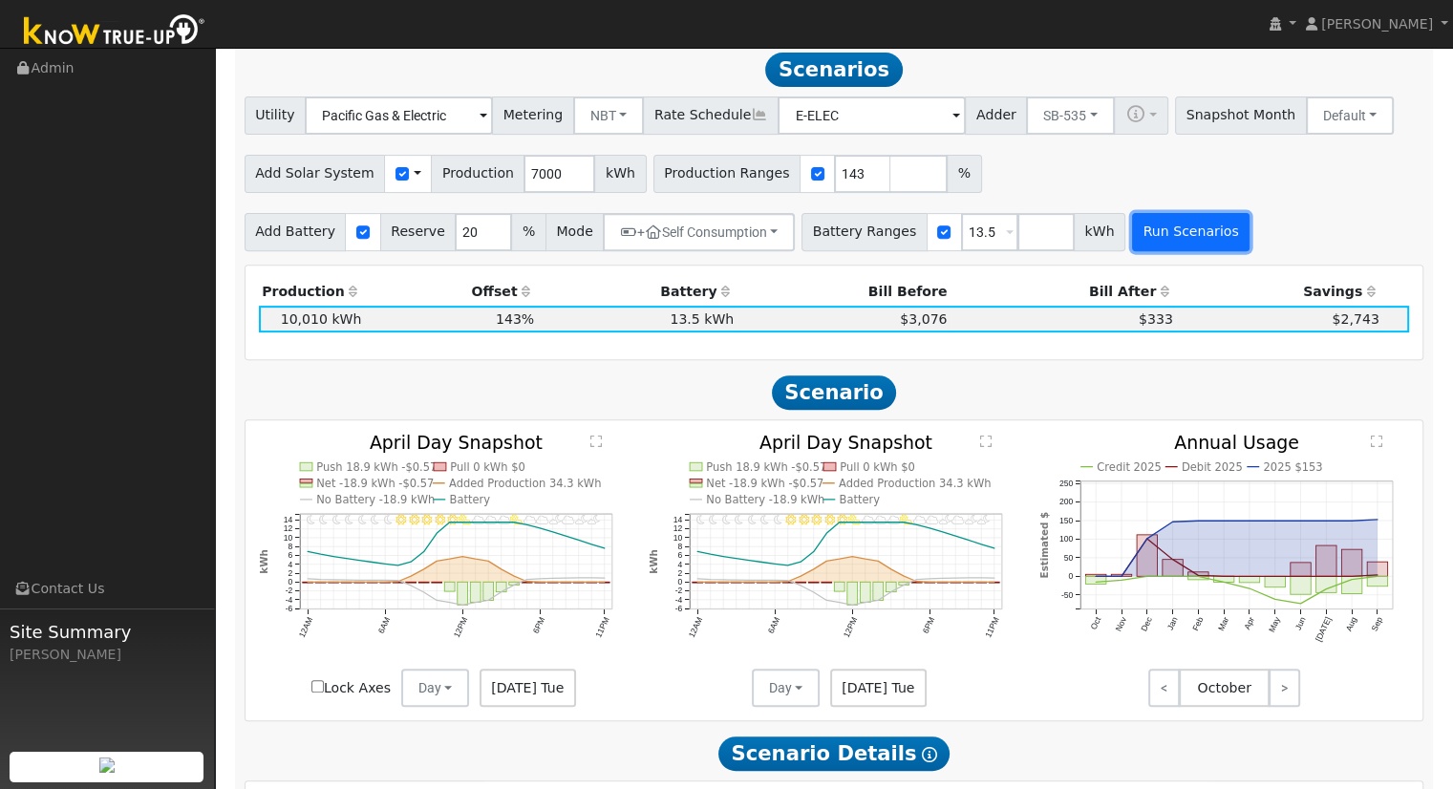
click at [1132, 234] on button "Run Scenarios" at bounding box center [1191, 232] width 118 height 38
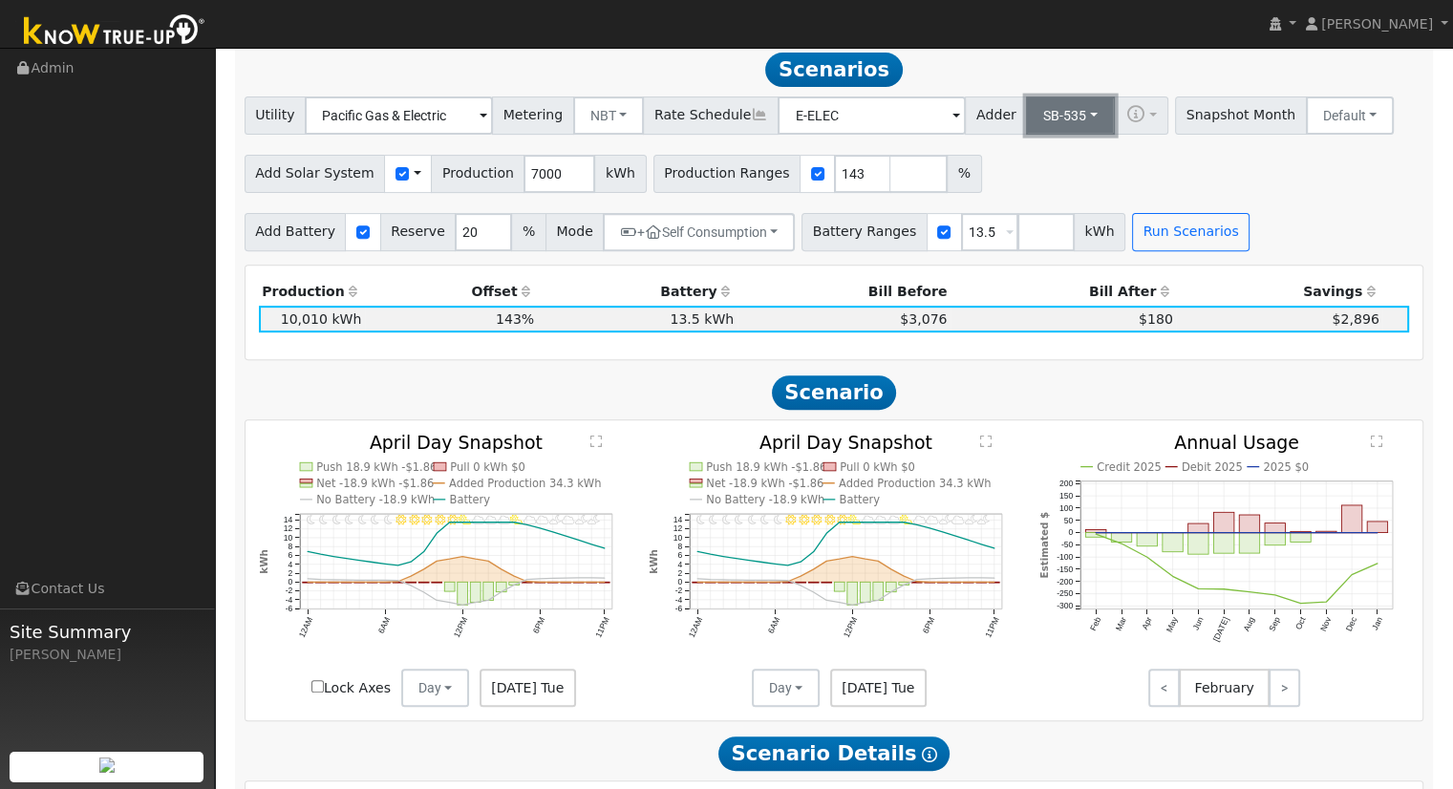
click at [1026, 114] on button "SB-535" at bounding box center [1070, 116] width 89 height 38
click at [1033, 192] on link "ACC Plus" at bounding box center [1055, 184] width 133 height 27
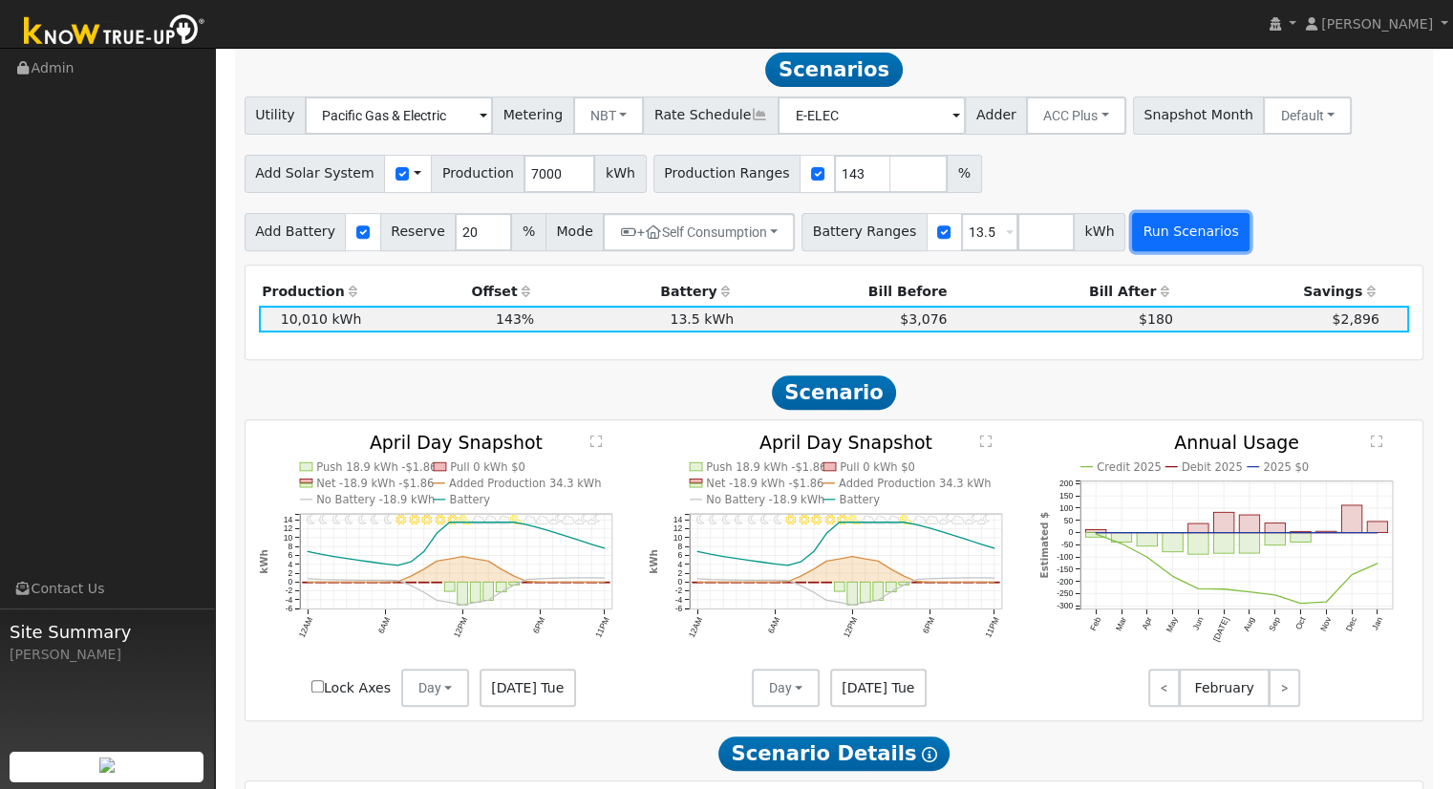
click at [1132, 222] on button "Run Scenarios" at bounding box center [1191, 232] width 118 height 38
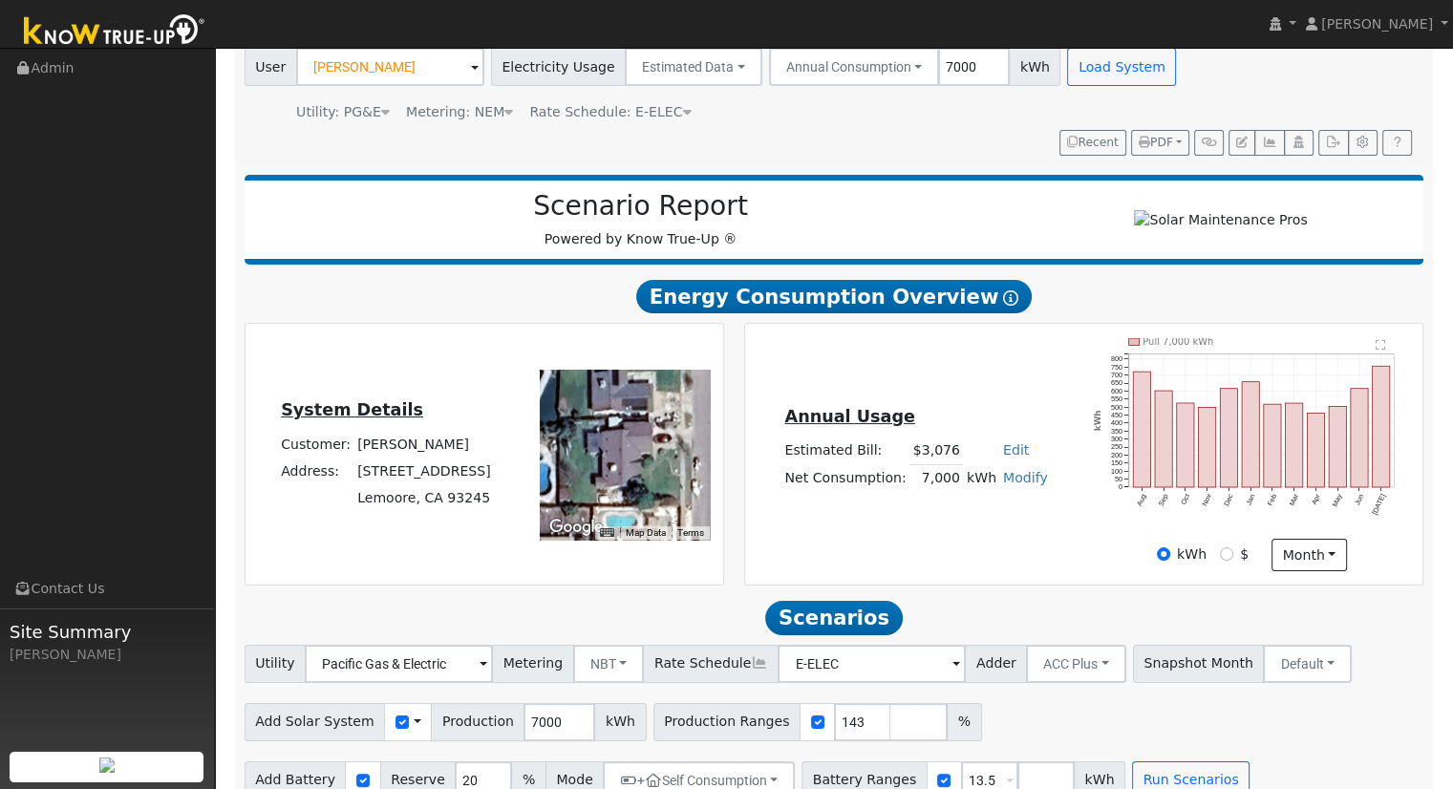
scroll to position [144, 0]
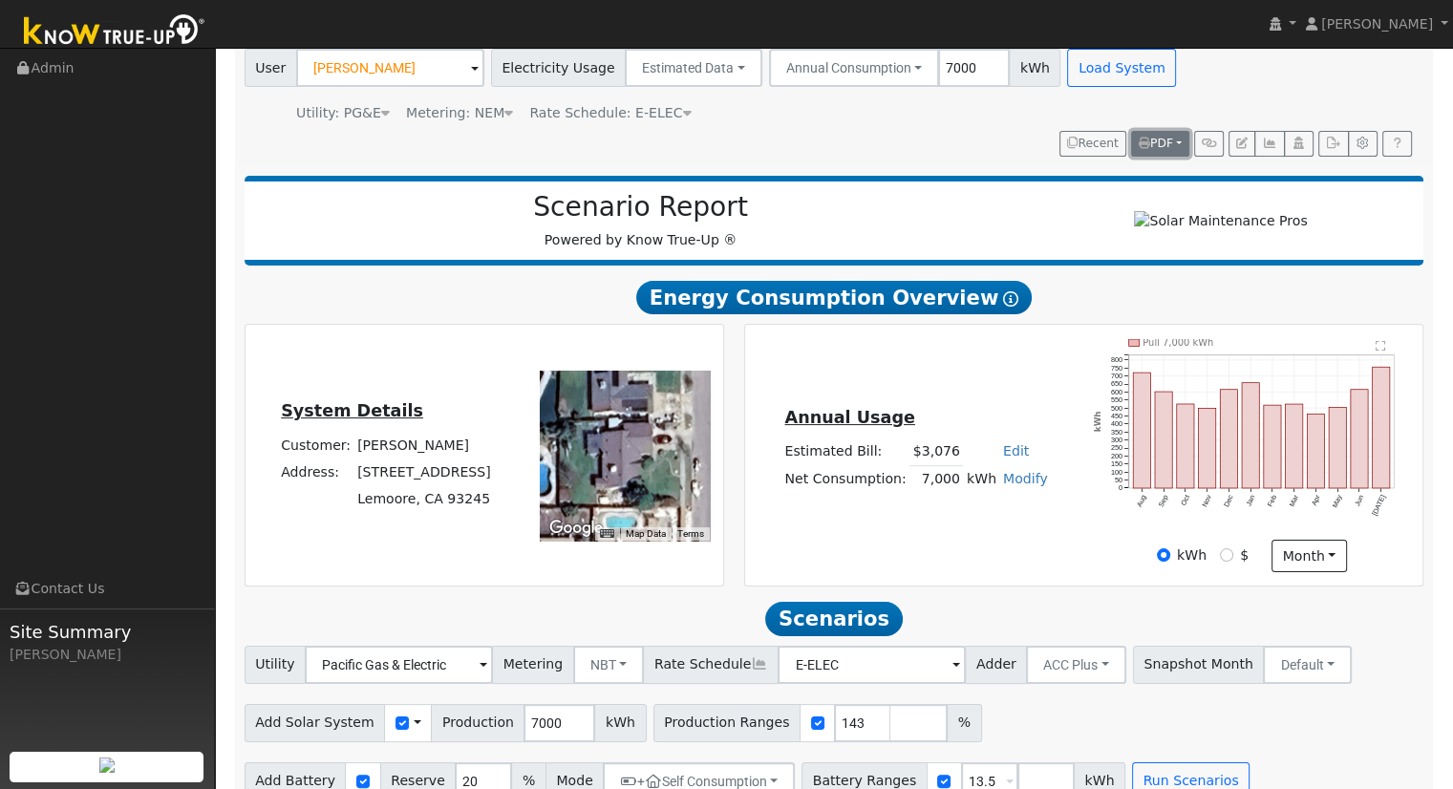
click at [1181, 131] on button "PDF" at bounding box center [1160, 144] width 58 height 27
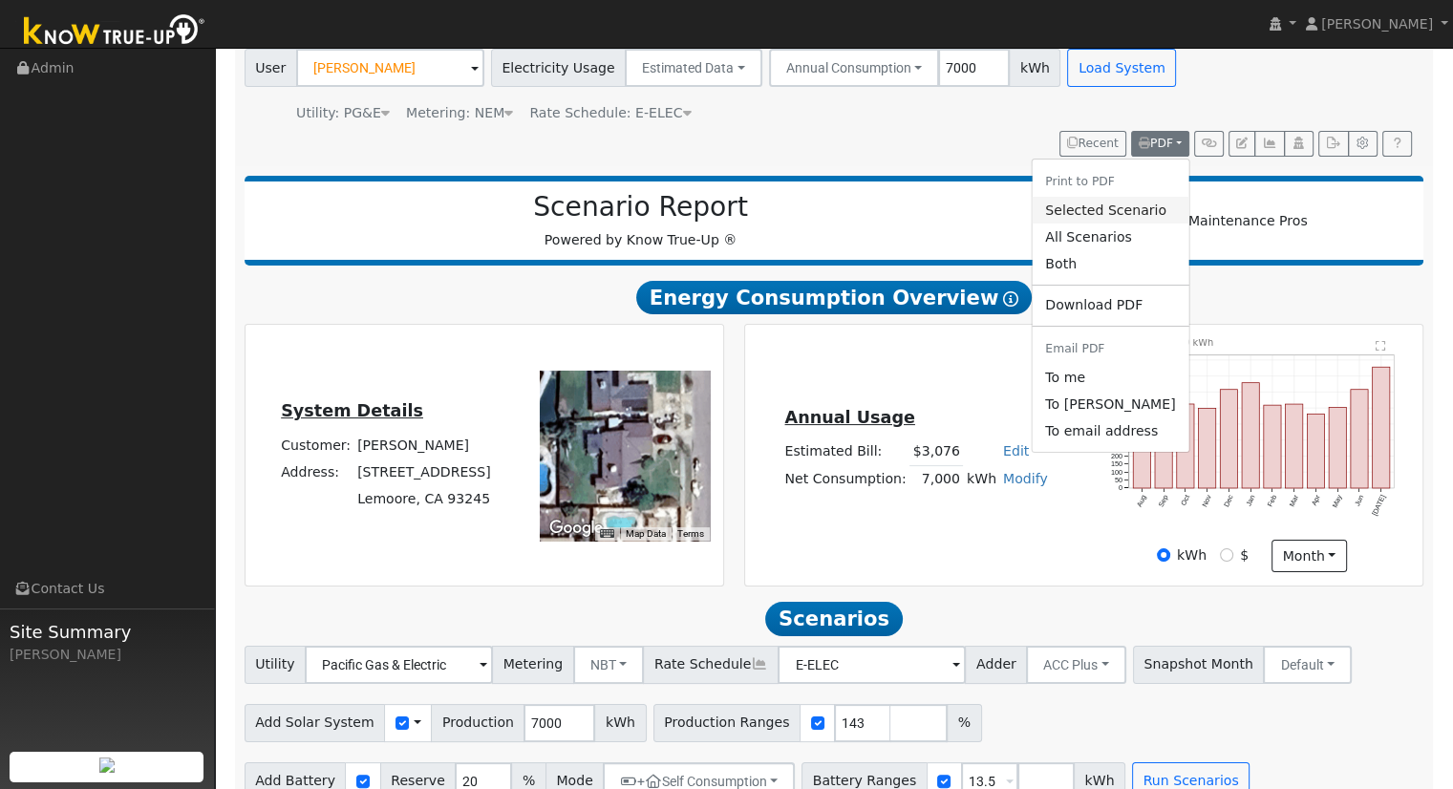
click at [1126, 211] on link "Selected Scenario" at bounding box center [1110, 210] width 157 height 27
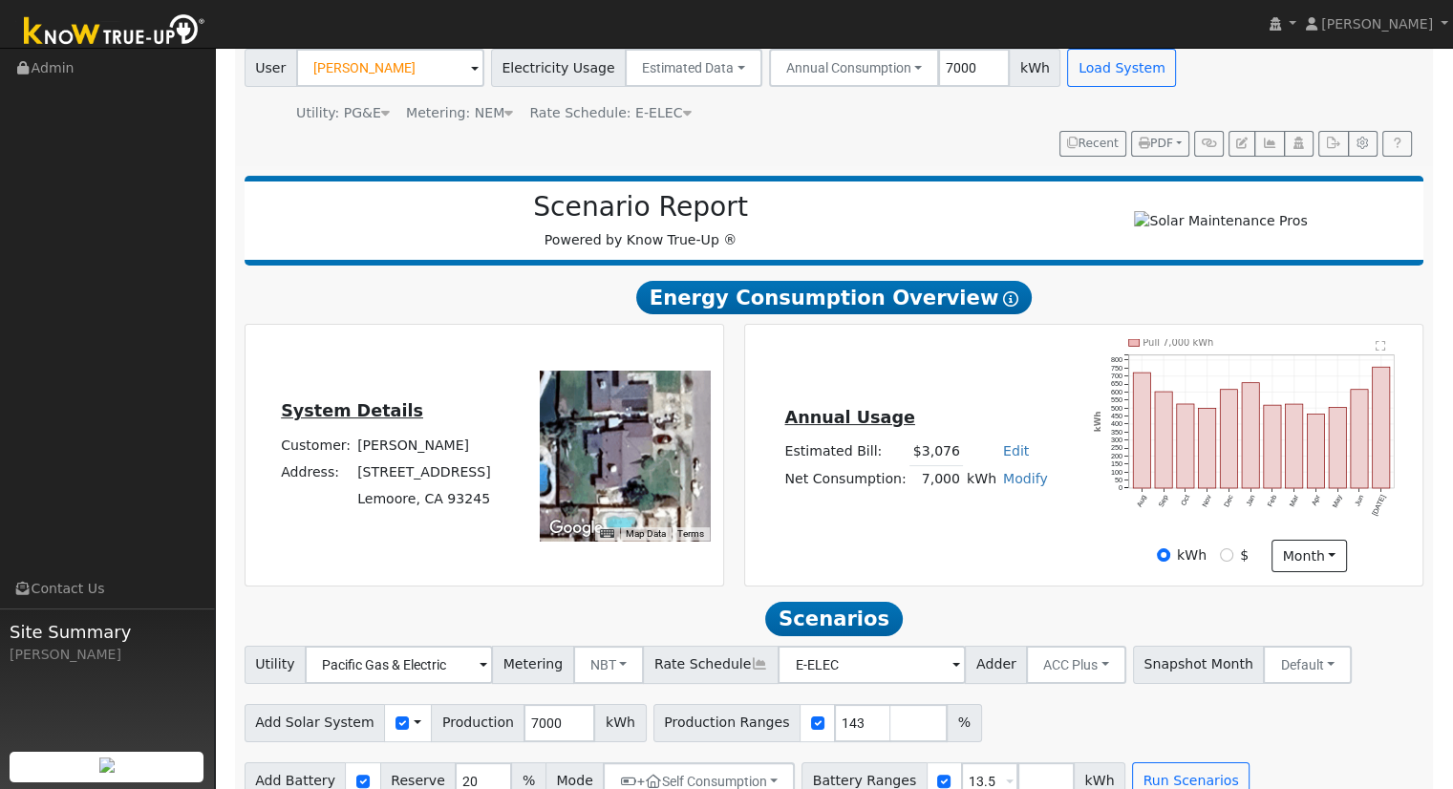
scroll to position [0, 0]
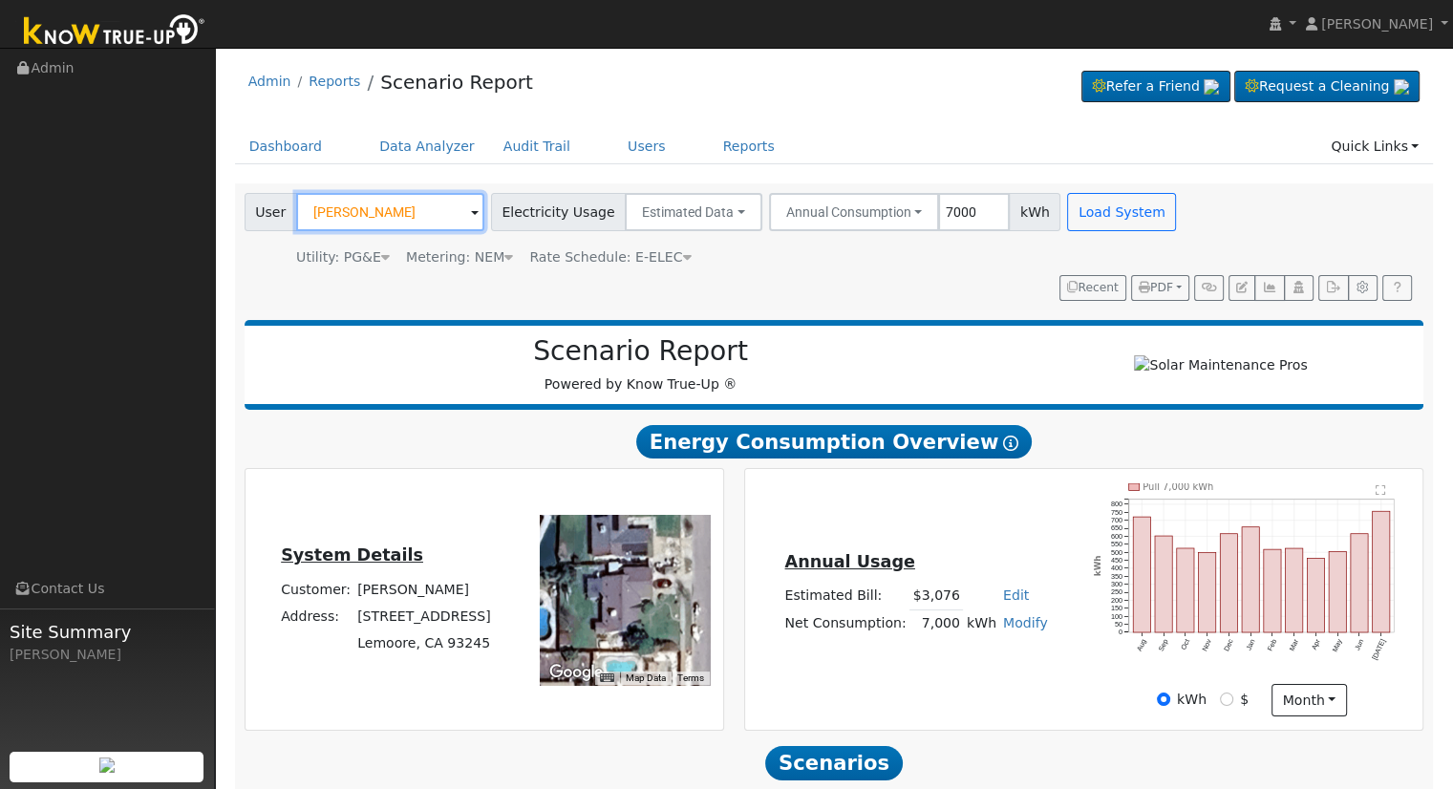
click at [414, 220] on input "[PERSON_NAME]" at bounding box center [390, 212] width 188 height 38
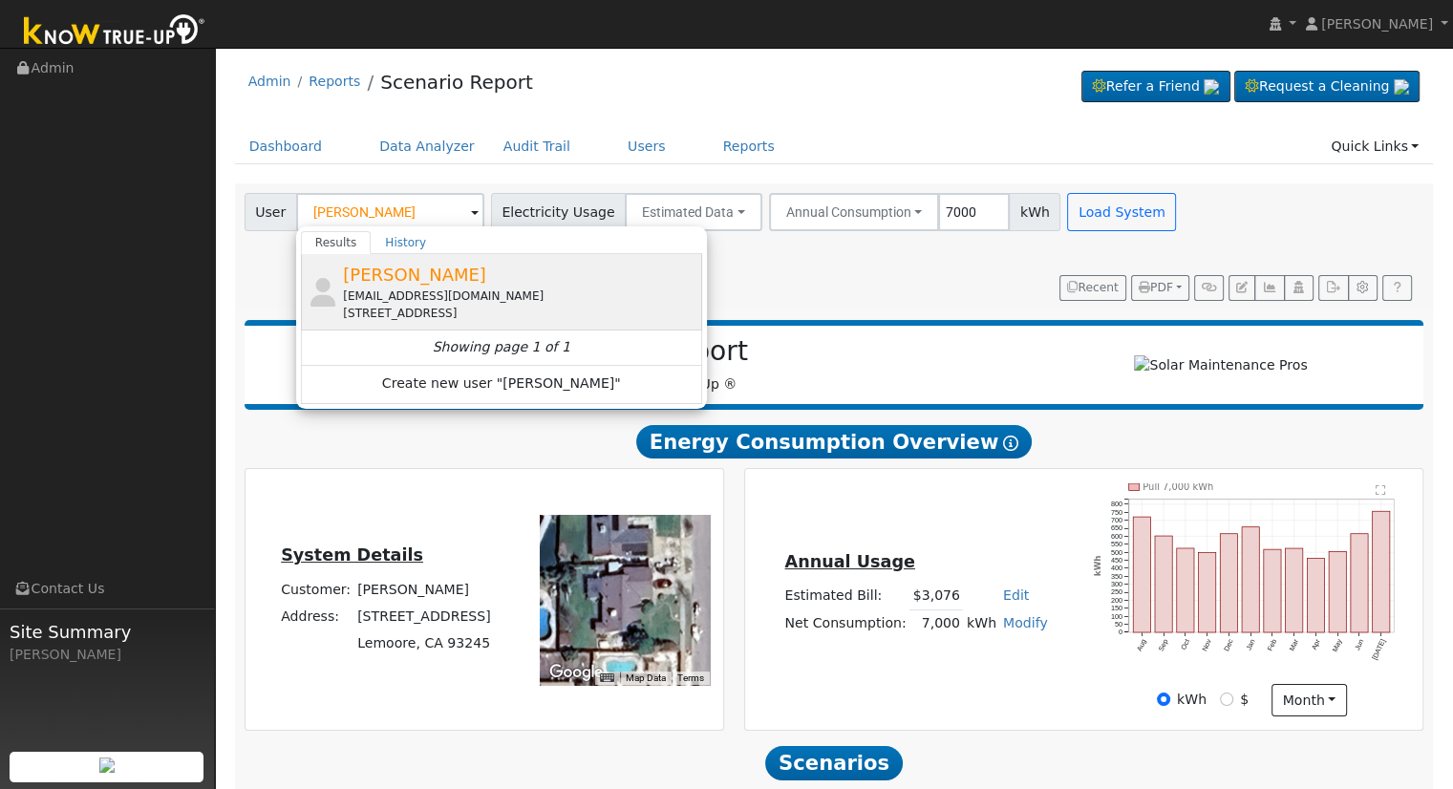
click at [401, 288] on div "[EMAIL_ADDRESS][DOMAIN_NAME]" at bounding box center [520, 296] width 354 height 17
type input "[PERSON_NAME]"
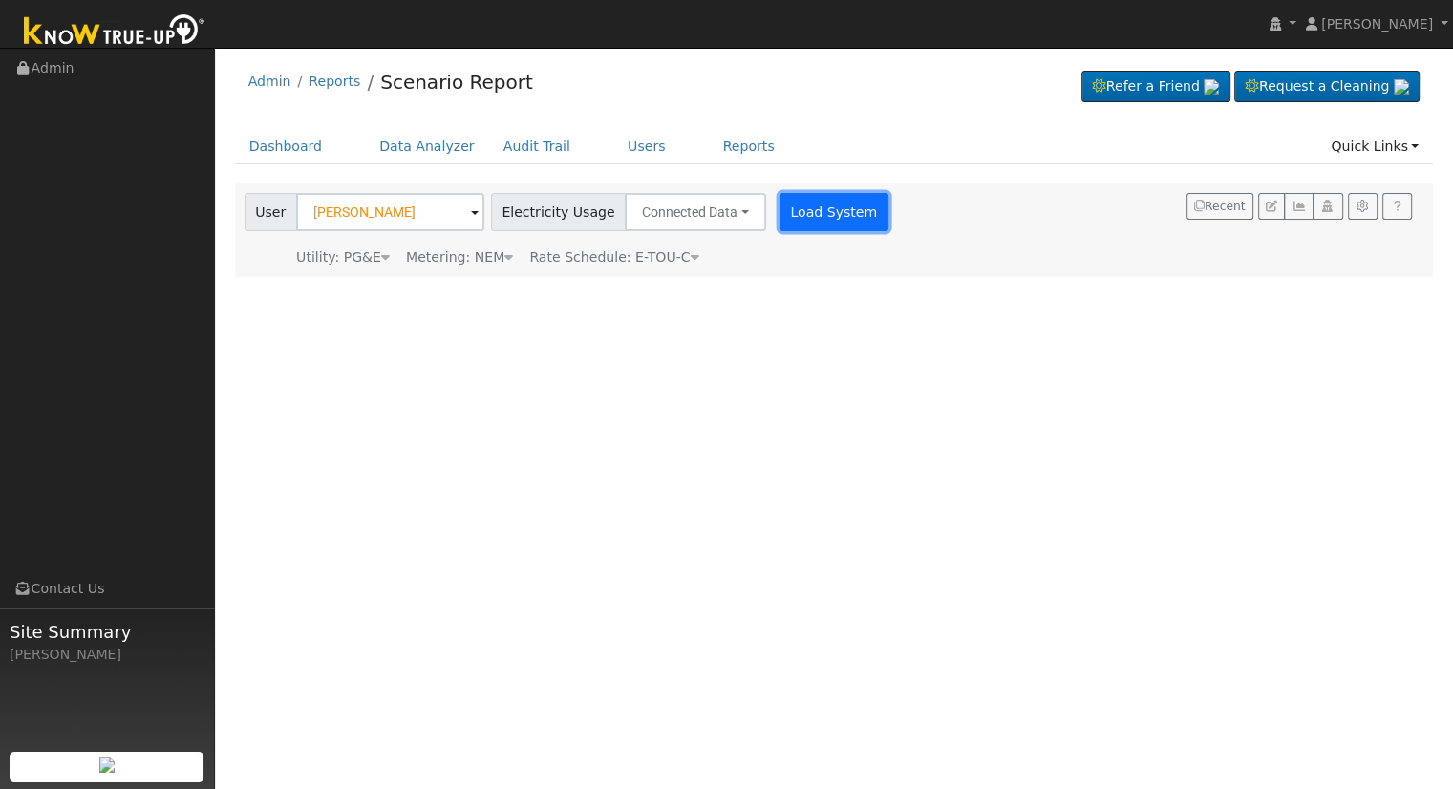
click at [780, 225] on button "Load System" at bounding box center [834, 212] width 109 height 38
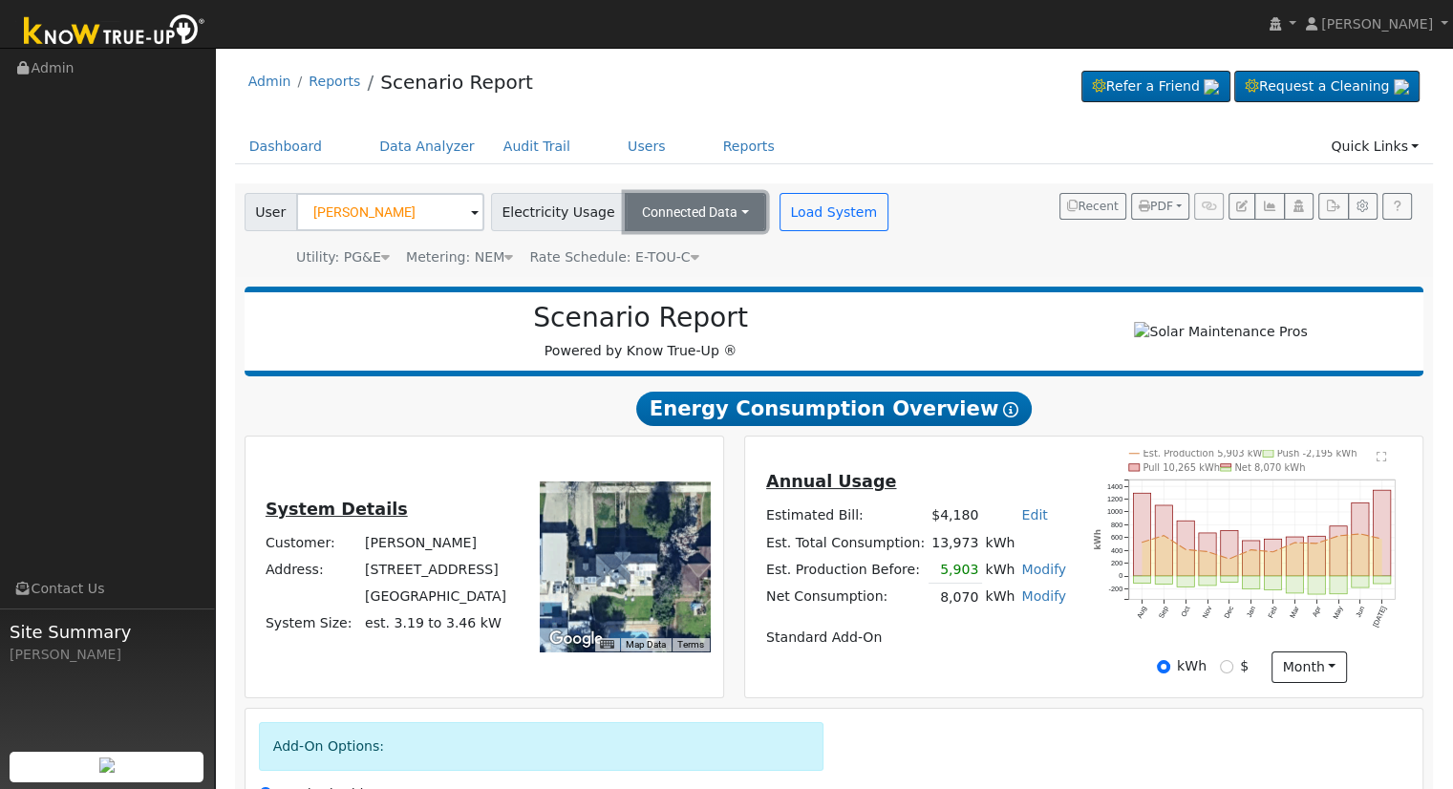
click at [705, 203] on button "Connected Data" at bounding box center [695, 212] width 141 height 38
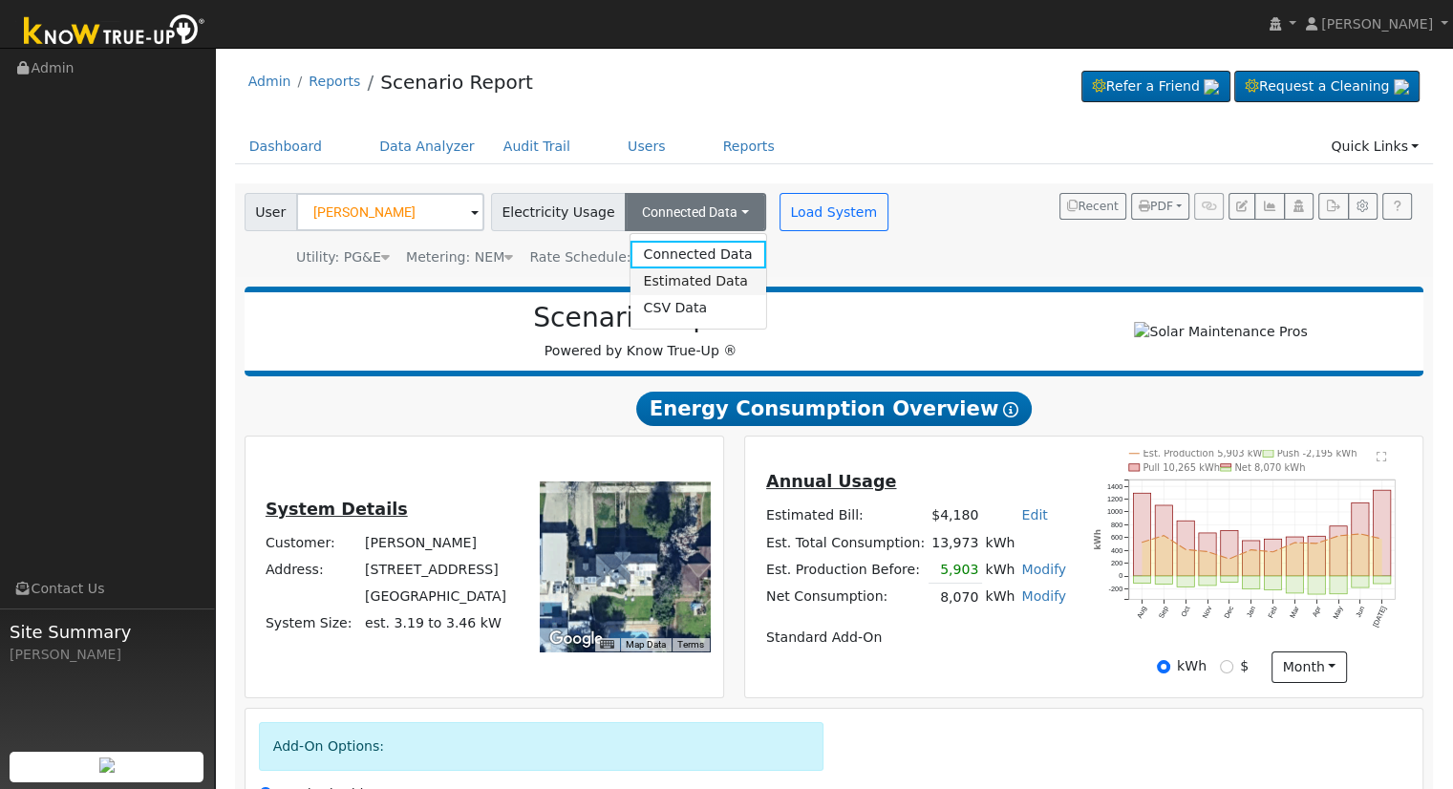
click at [687, 280] on link "Estimated Data" at bounding box center [698, 281] width 136 height 27
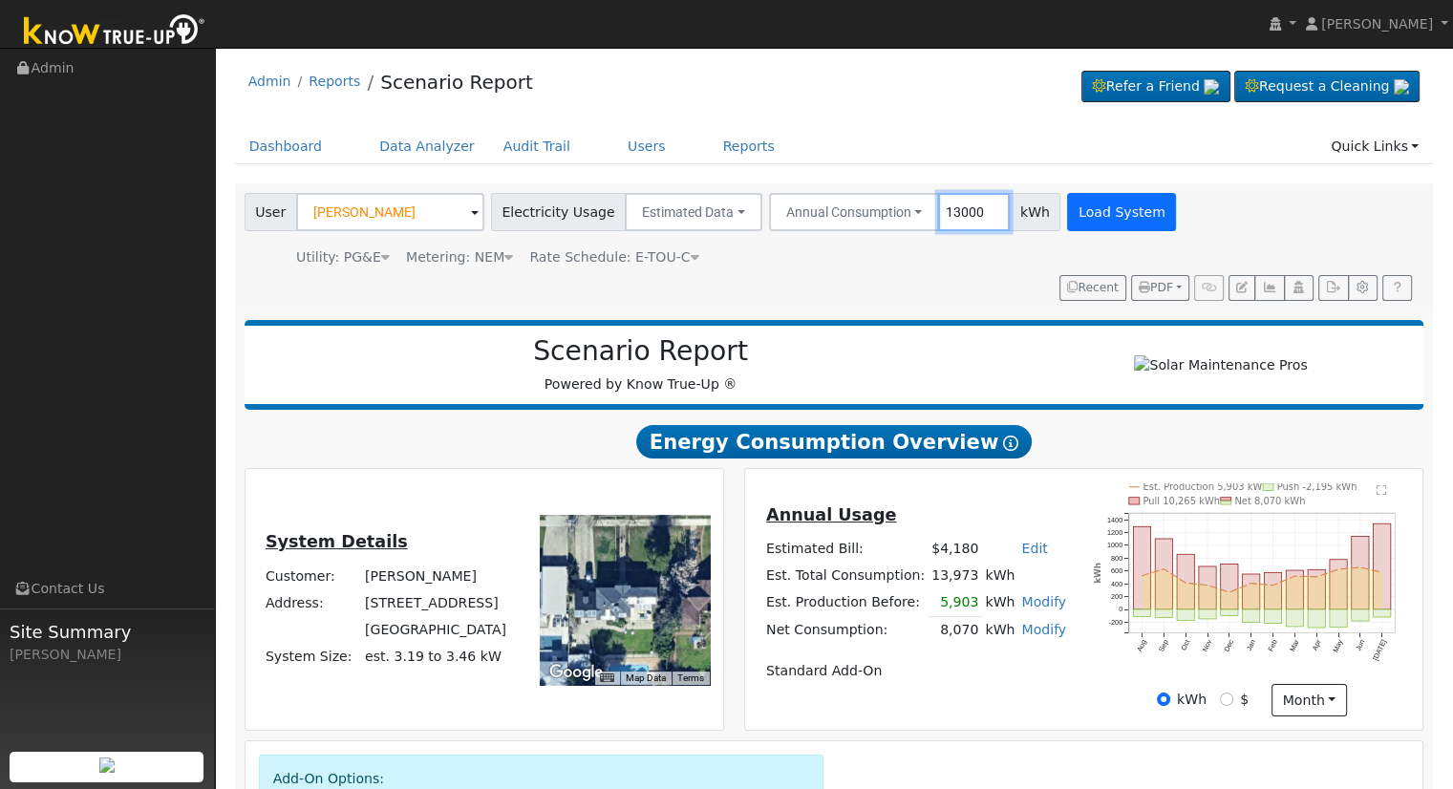
type input "13000"
click at [1111, 209] on button "Load System" at bounding box center [1121, 212] width 109 height 38
radio input "false"
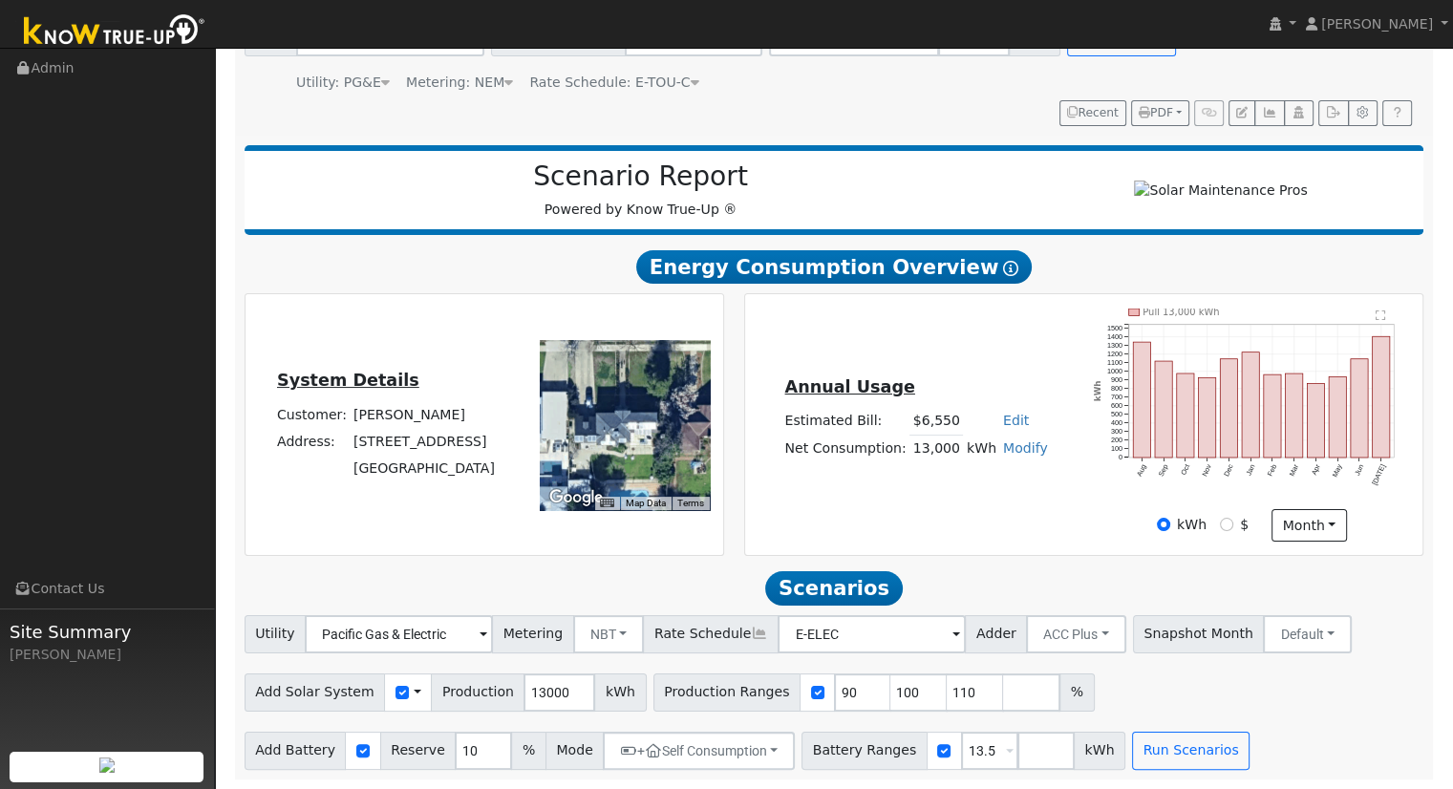
scroll to position [164, 0]
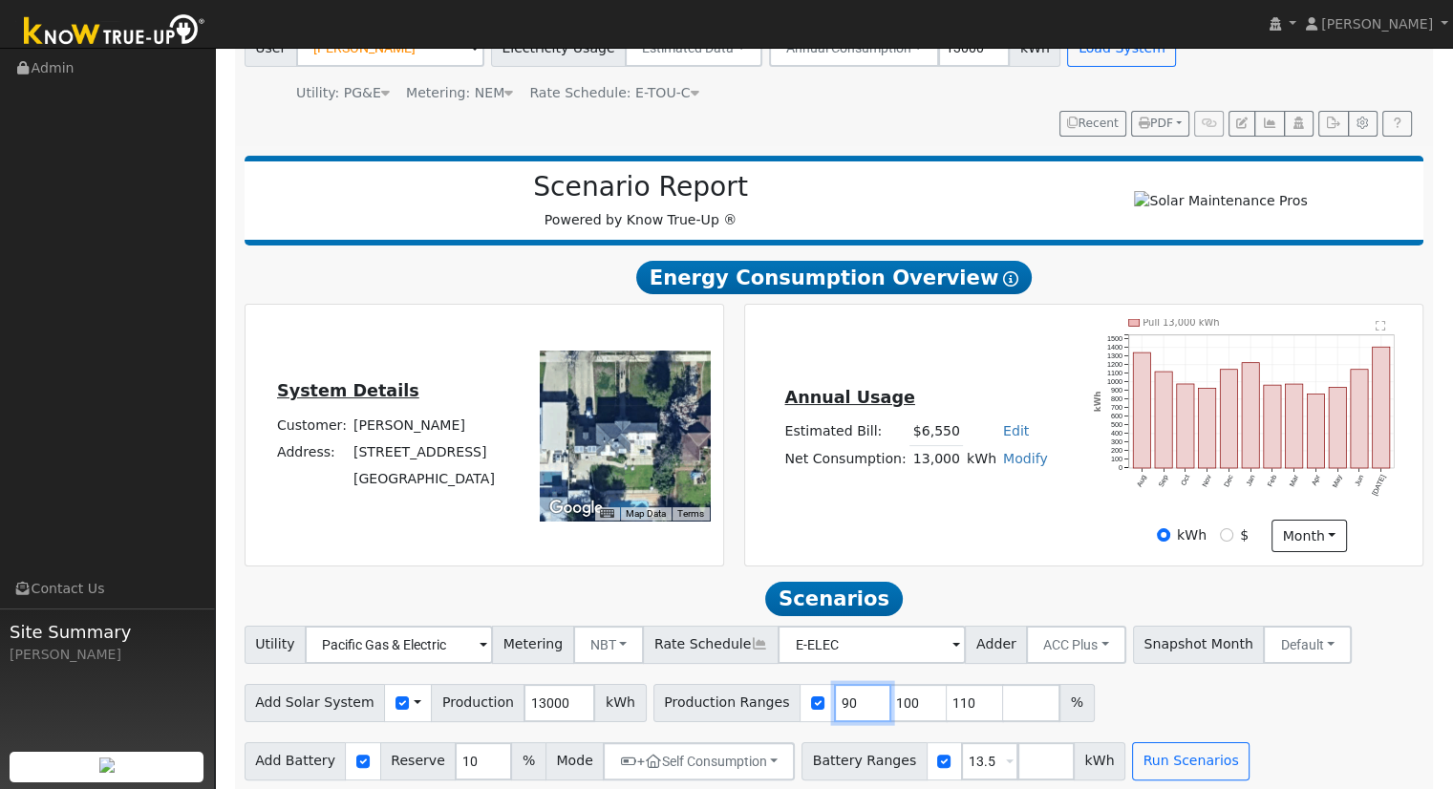
click at [834, 721] on input "90" at bounding box center [862, 703] width 57 height 38
type input "100"
type input "110"
type input "102"
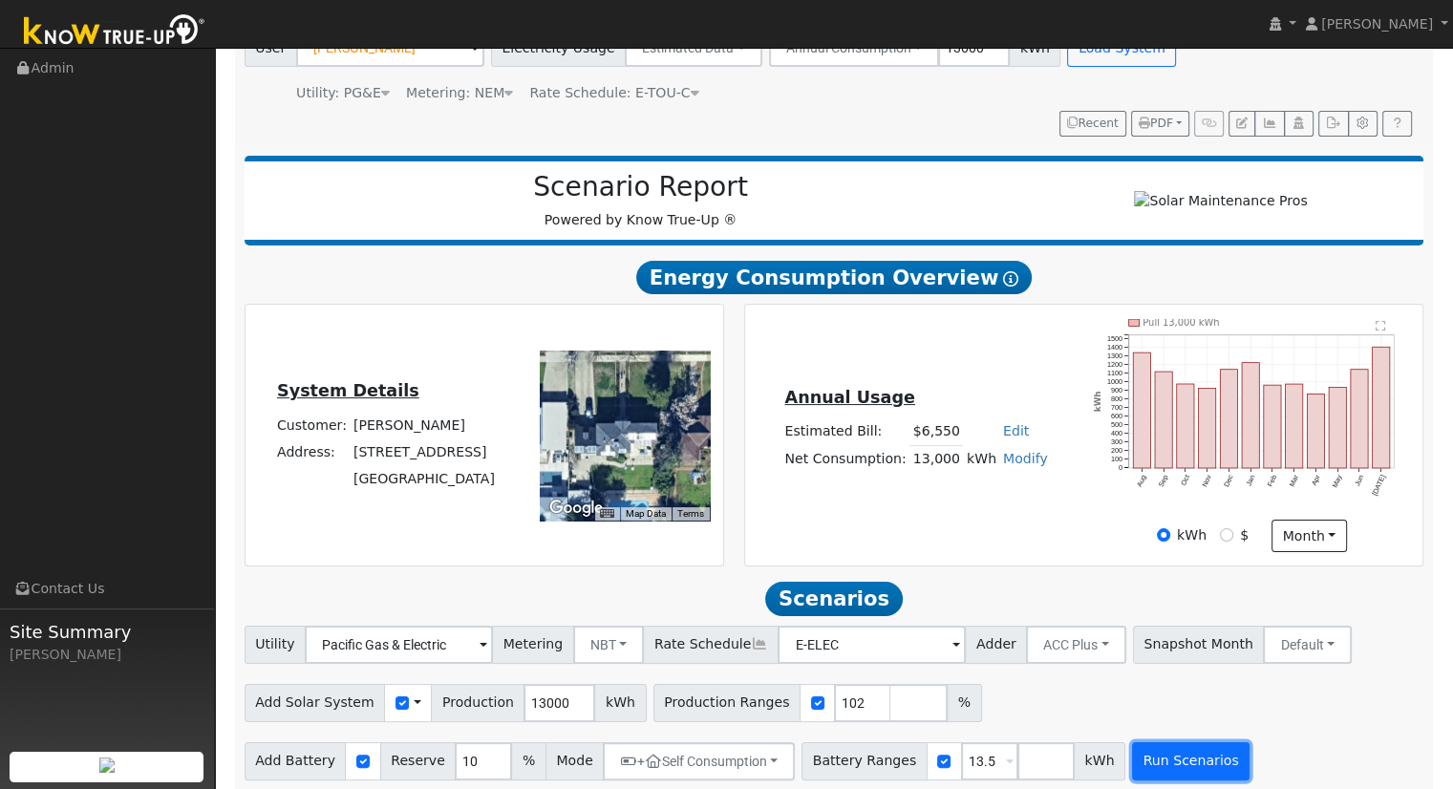
click at [1132, 750] on button "Run Scenarios" at bounding box center [1191, 761] width 118 height 38
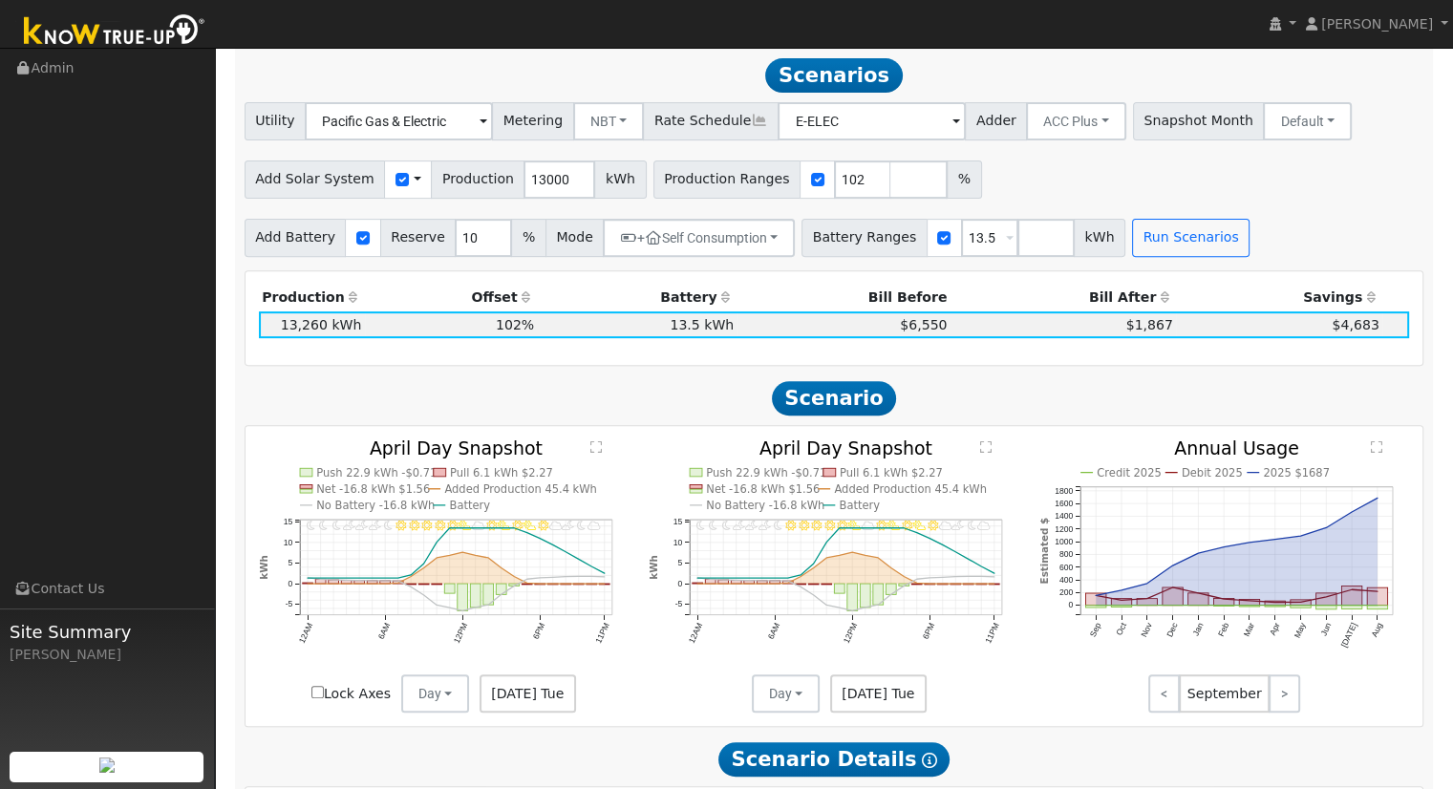
scroll to position [694, 0]
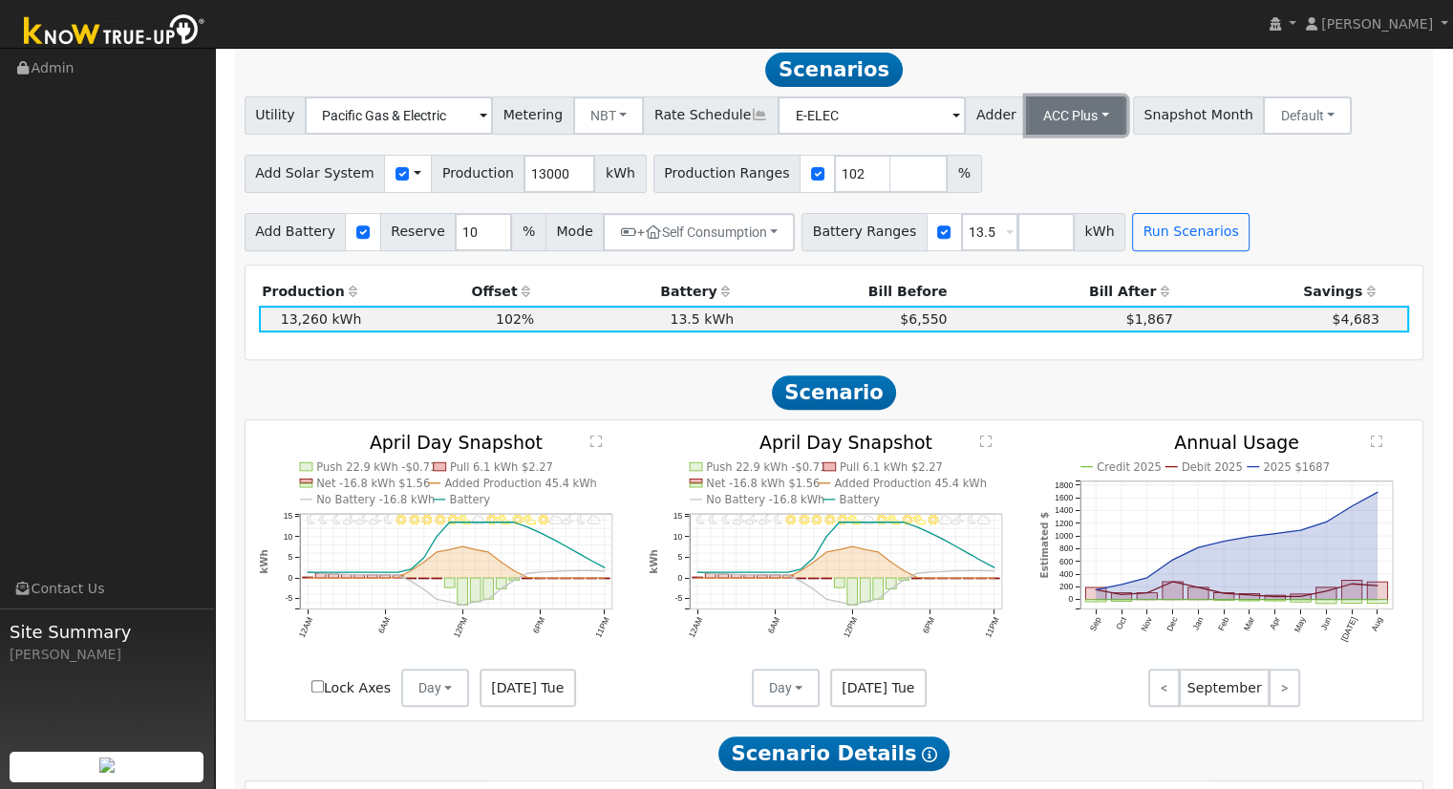
click at [1036, 135] on button "ACC Plus" at bounding box center [1076, 116] width 100 height 38
click at [992, 306] on th "Bill After" at bounding box center [1063, 292] width 225 height 27
click at [961, 236] on input "13.5" at bounding box center [989, 232] width 57 height 38
type input "1"
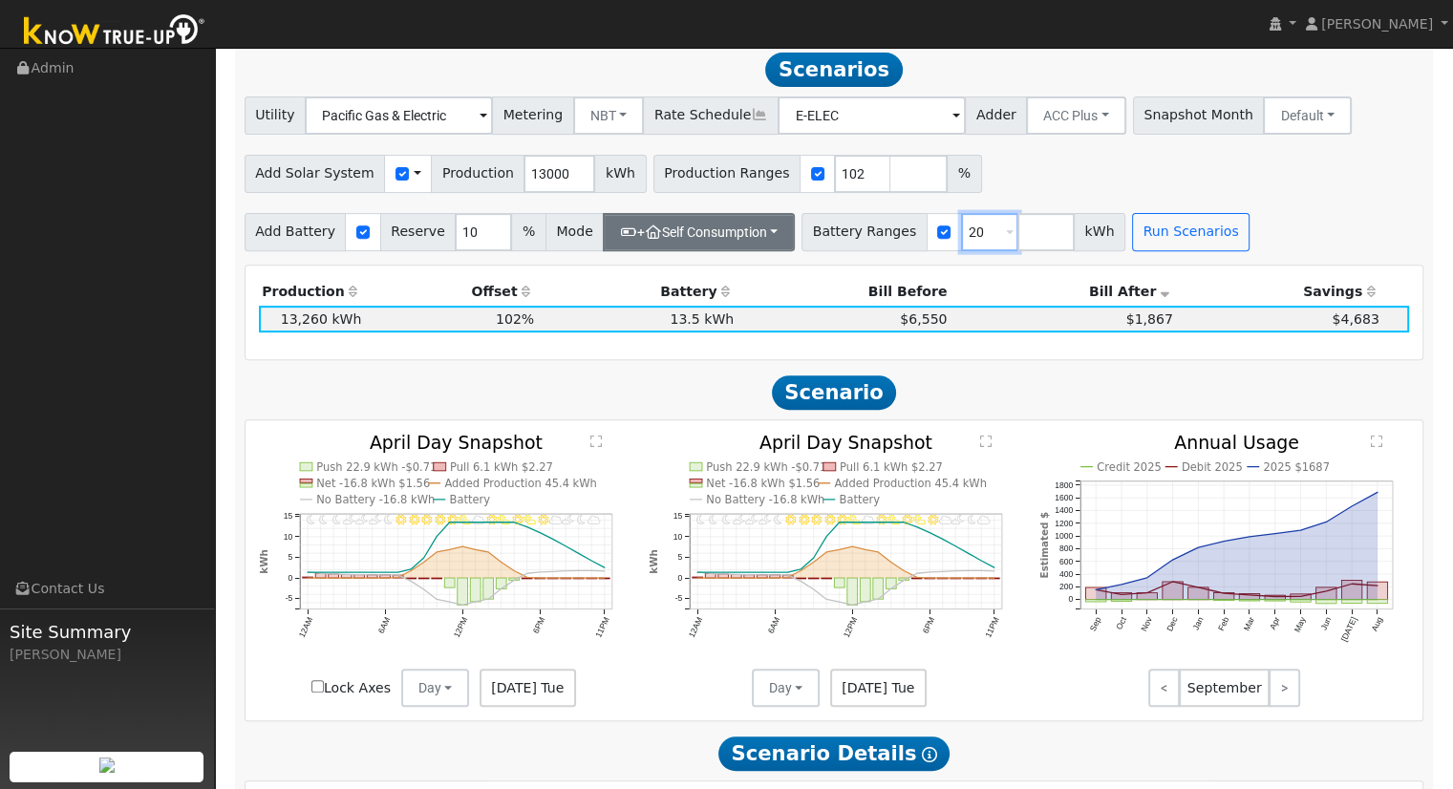
type input "20"
click at [640, 251] on button "+ Self Consumption" at bounding box center [699, 232] width 192 height 38
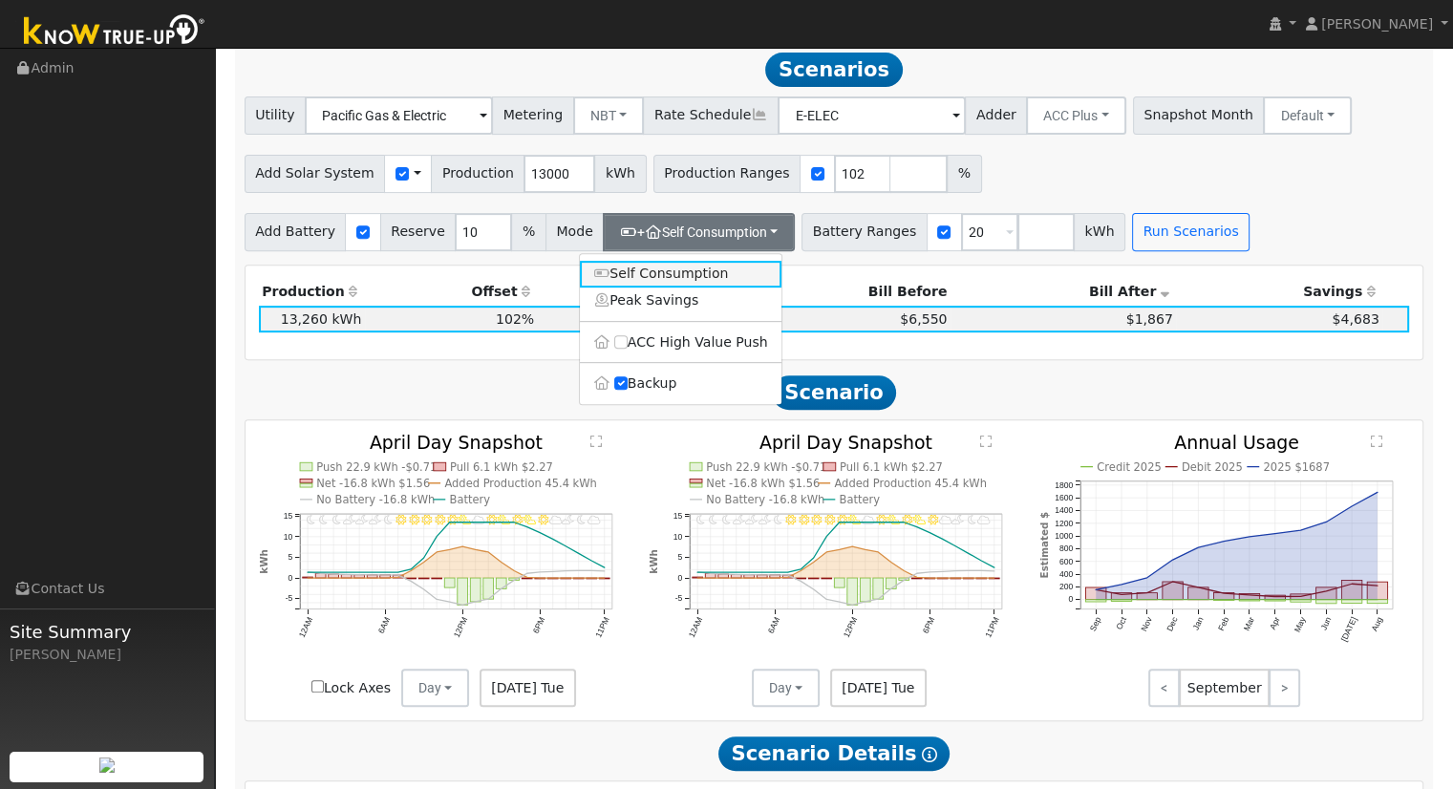
click at [681, 272] on link "Self Consumption" at bounding box center [681, 274] width 202 height 27
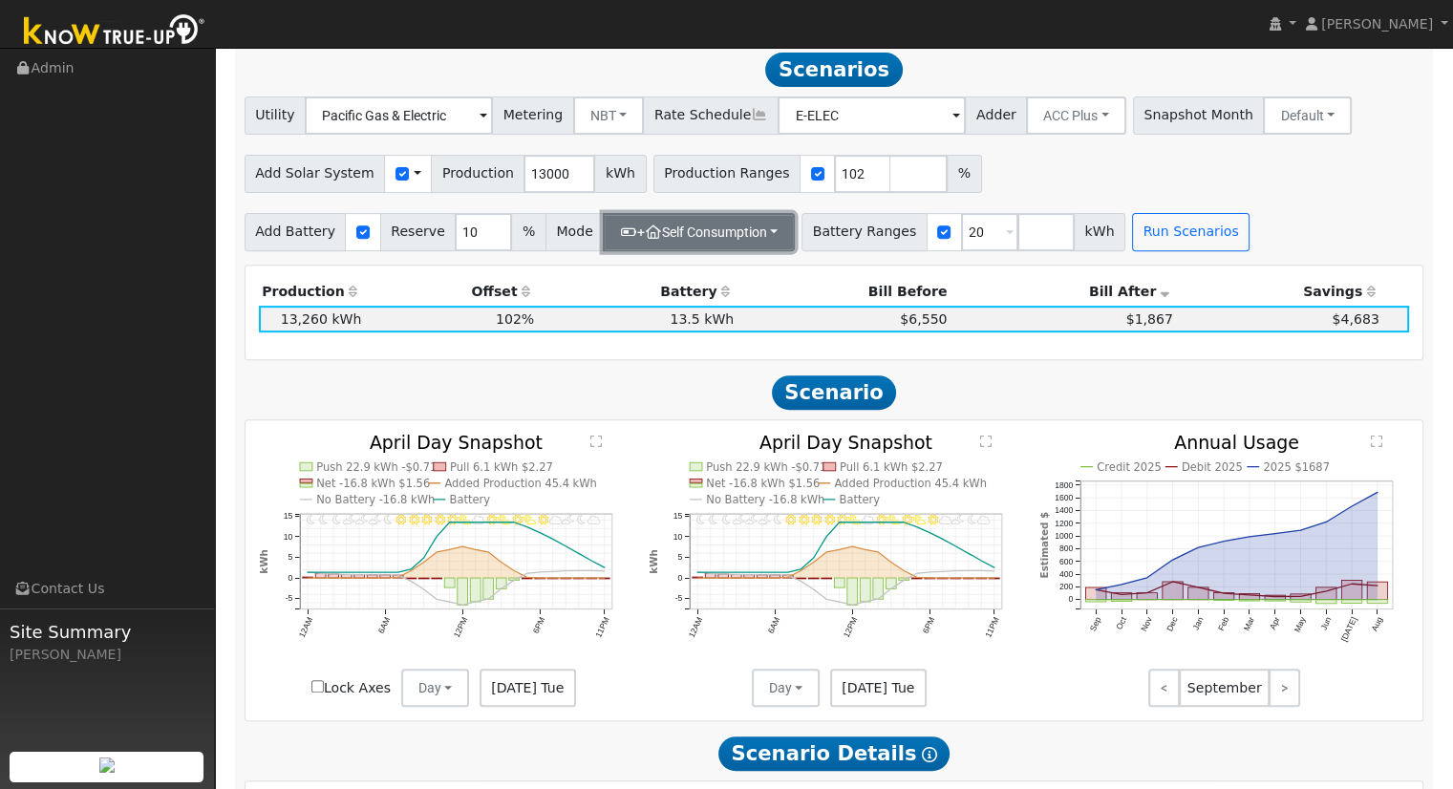
click at [643, 251] on button "+ Self Consumption" at bounding box center [699, 232] width 192 height 38
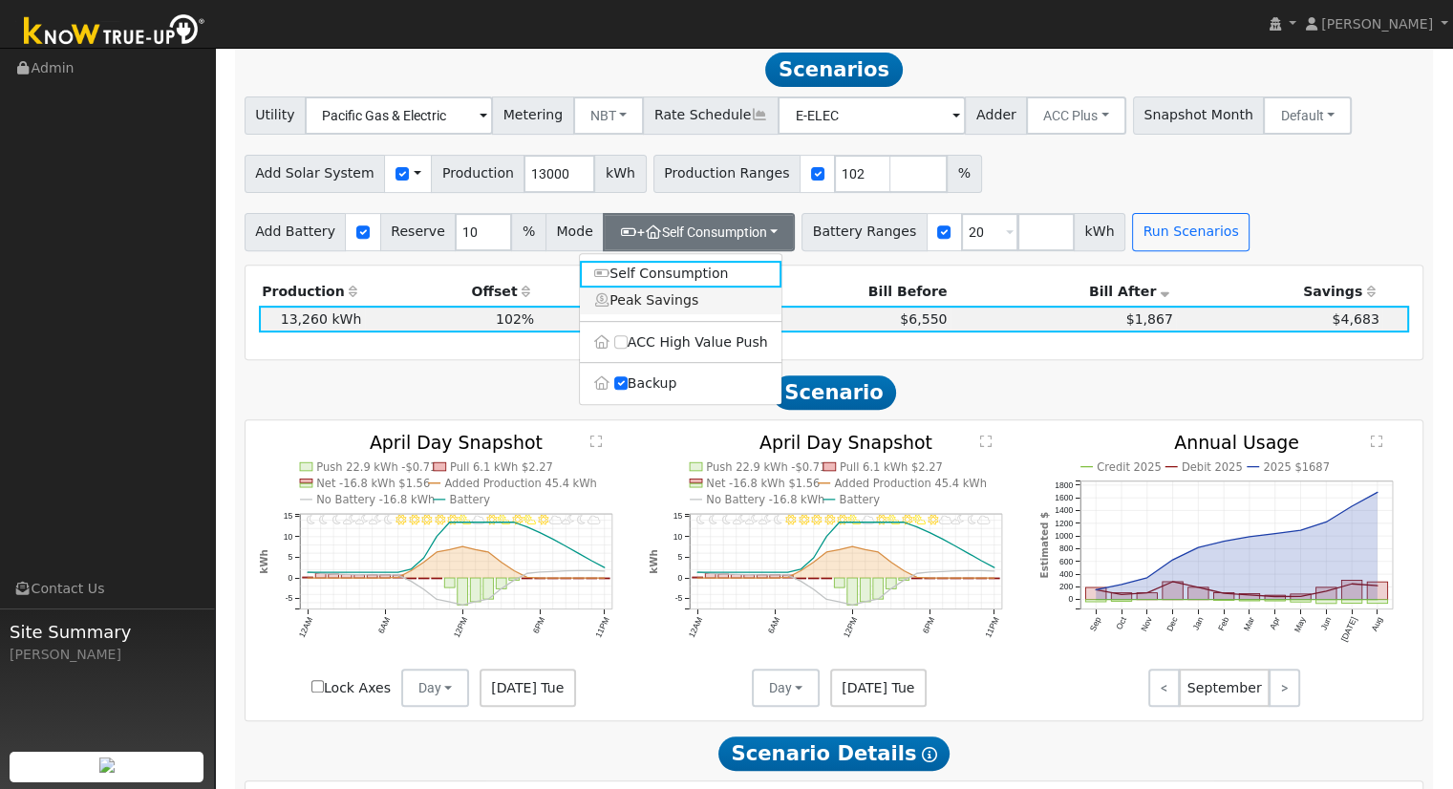
click at [623, 312] on link "Peak Savings" at bounding box center [681, 301] width 202 height 27
checkbox input "true"
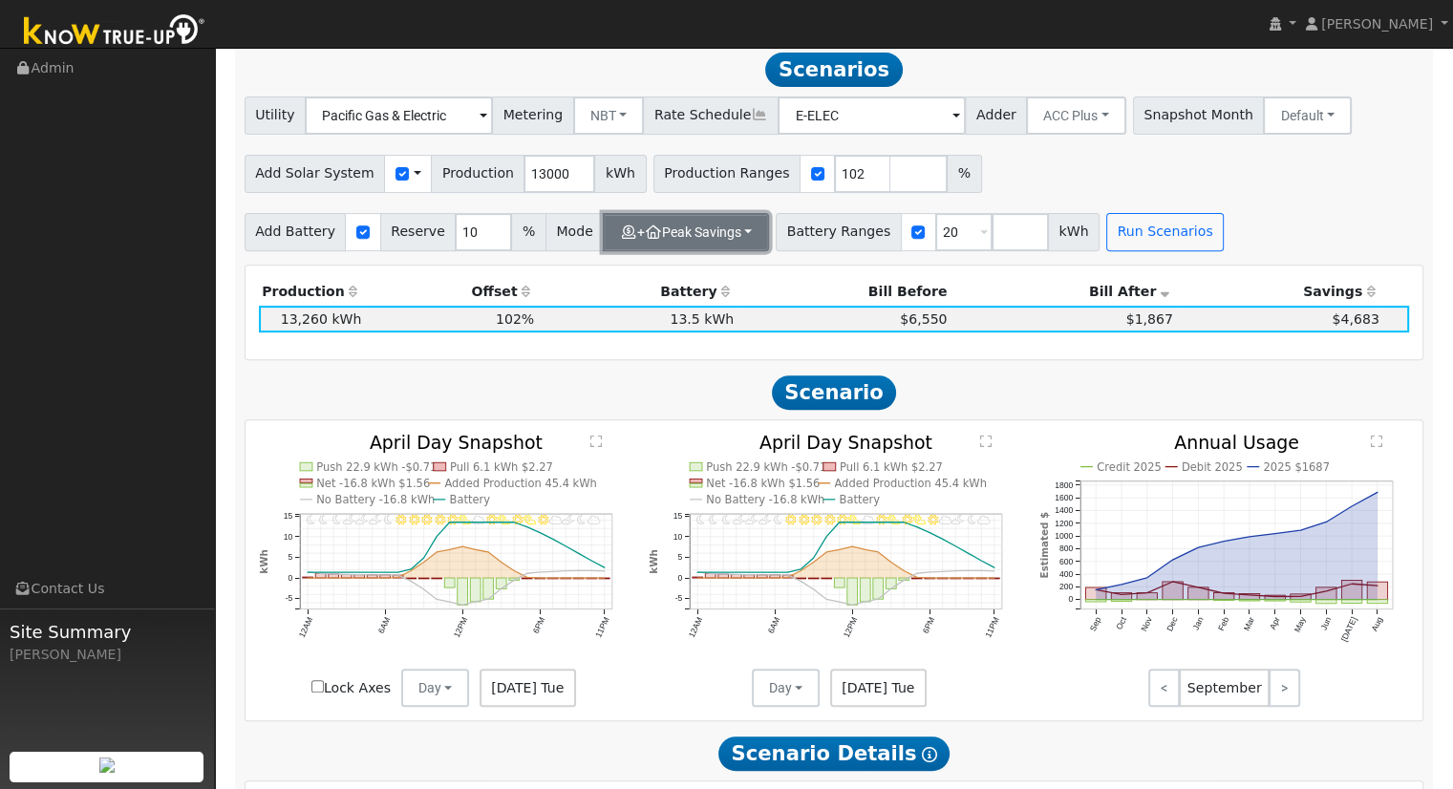
click at [631, 251] on button "+ Peak Savings" at bounding box center [686, 232] width 166 height 38
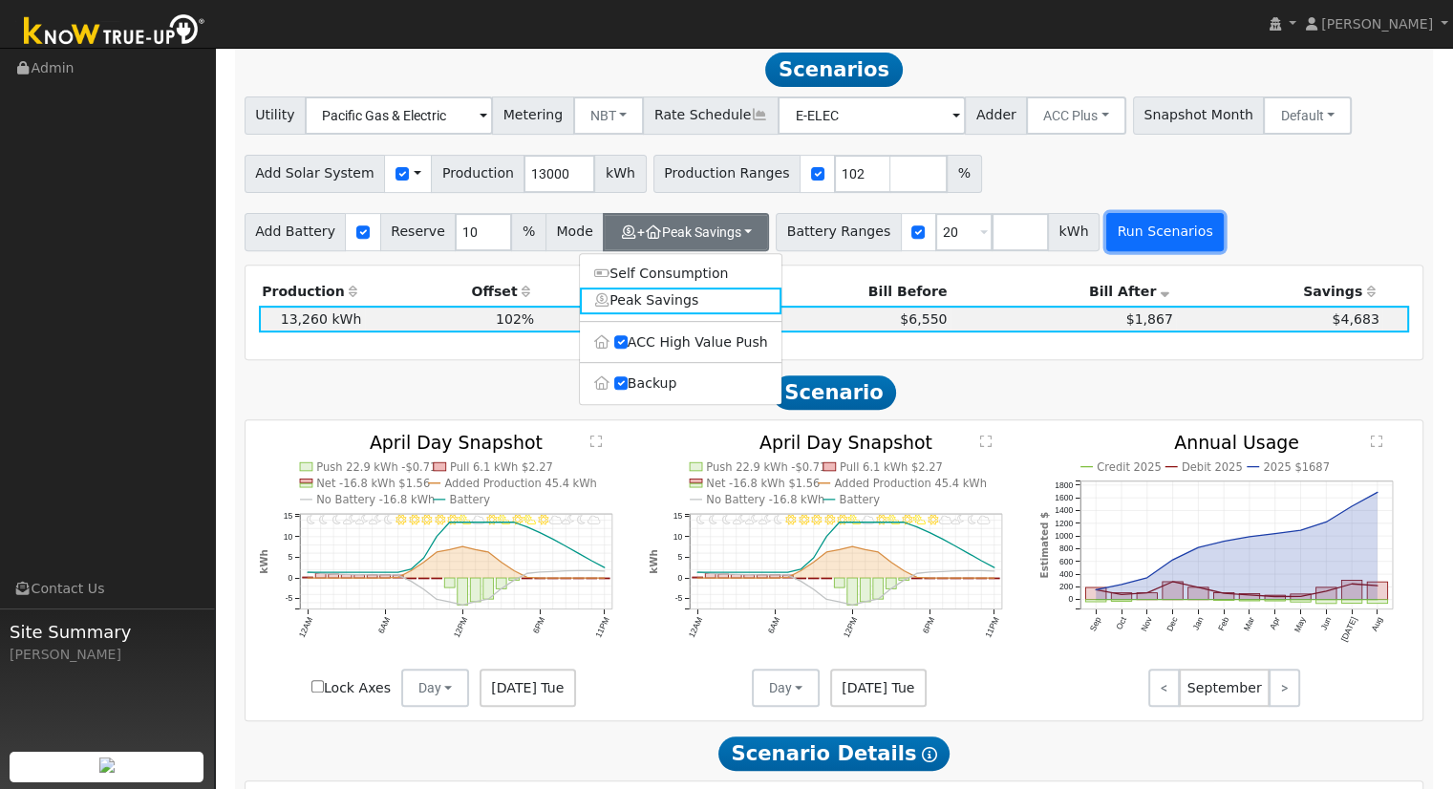
click at [1106, 244] on button "Run Scenarios" at bounding box center [1165, 232] width 118 height 38
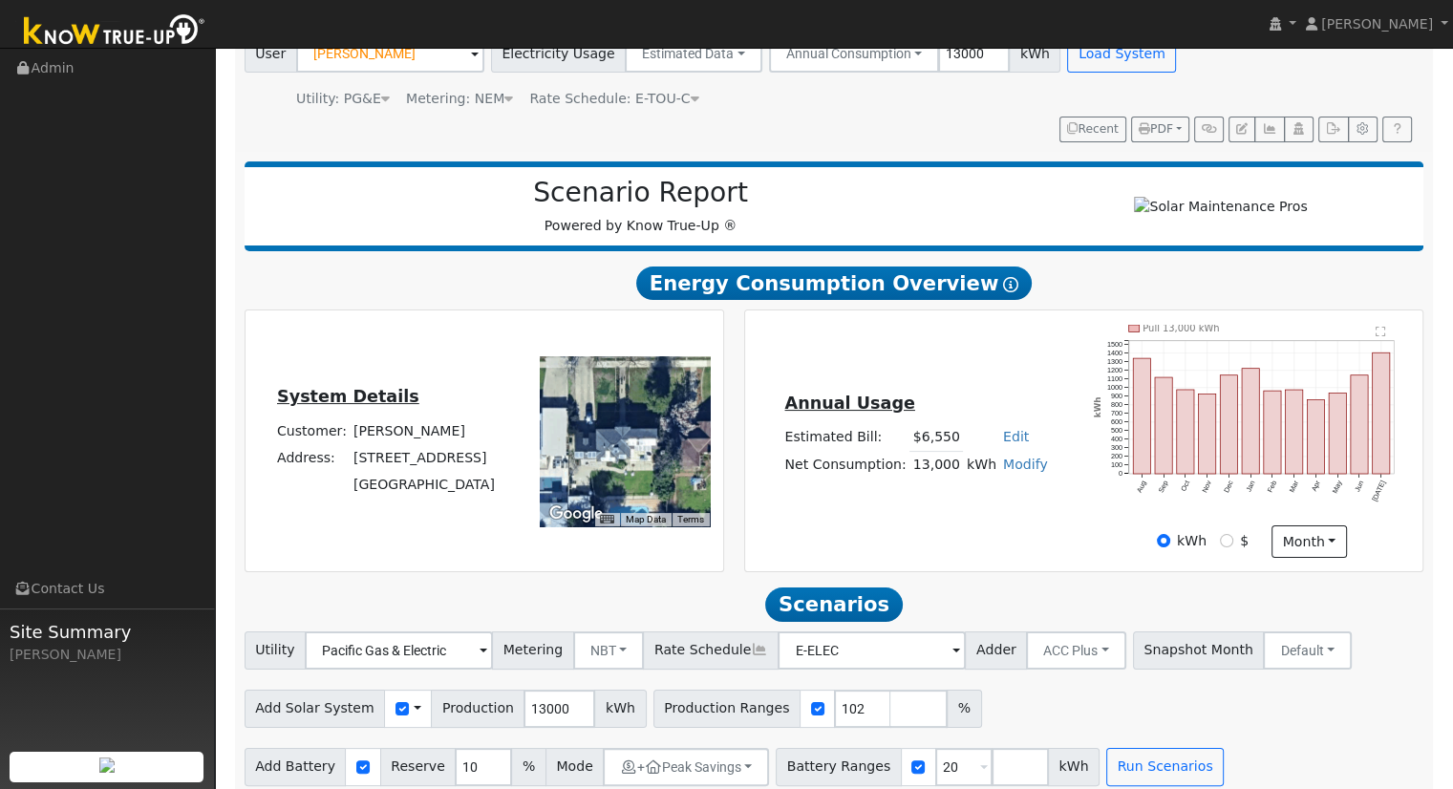
scroll to position [154, 0]
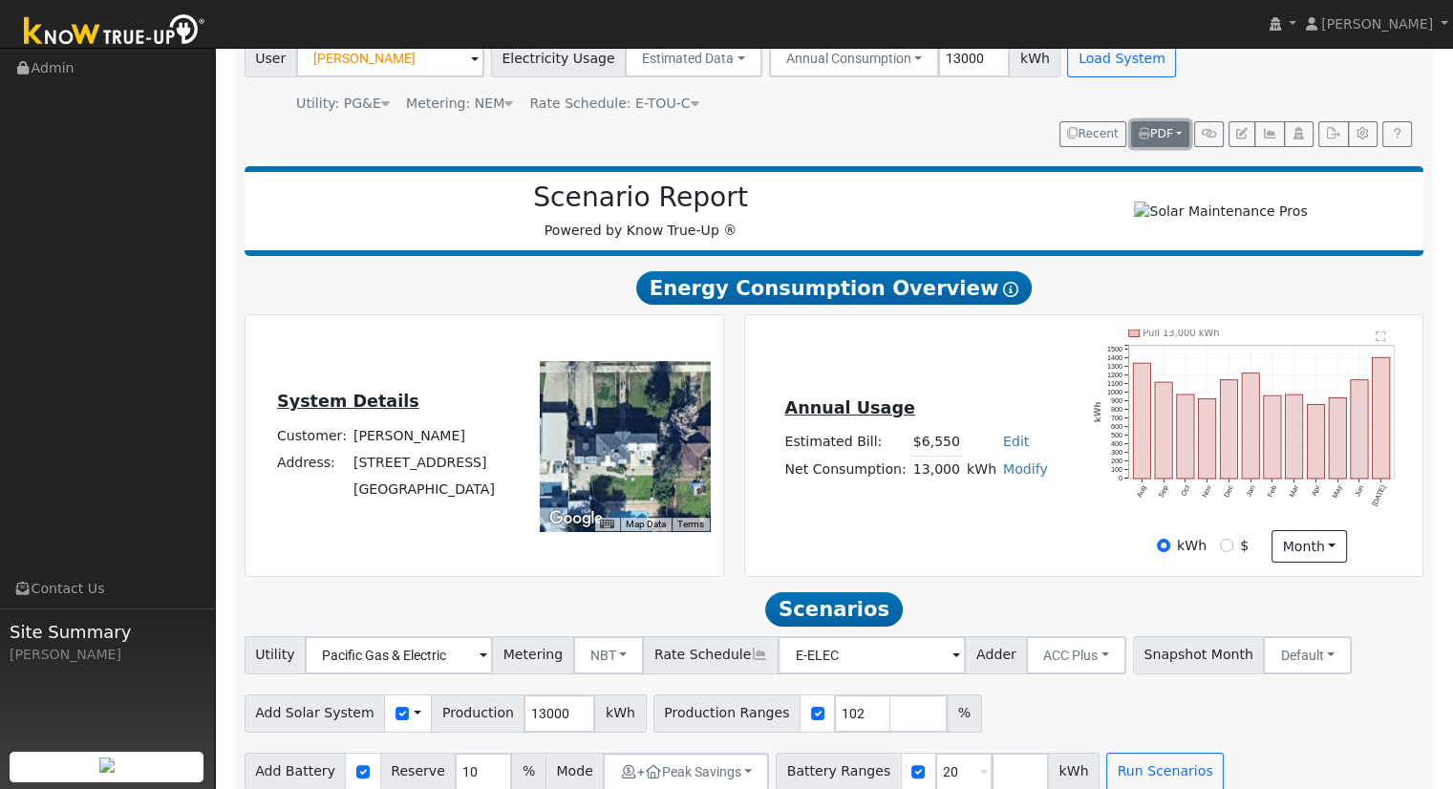
click at [1161, 133] on span "PDF" at bounding box center [1156, 133] width 34 height 13
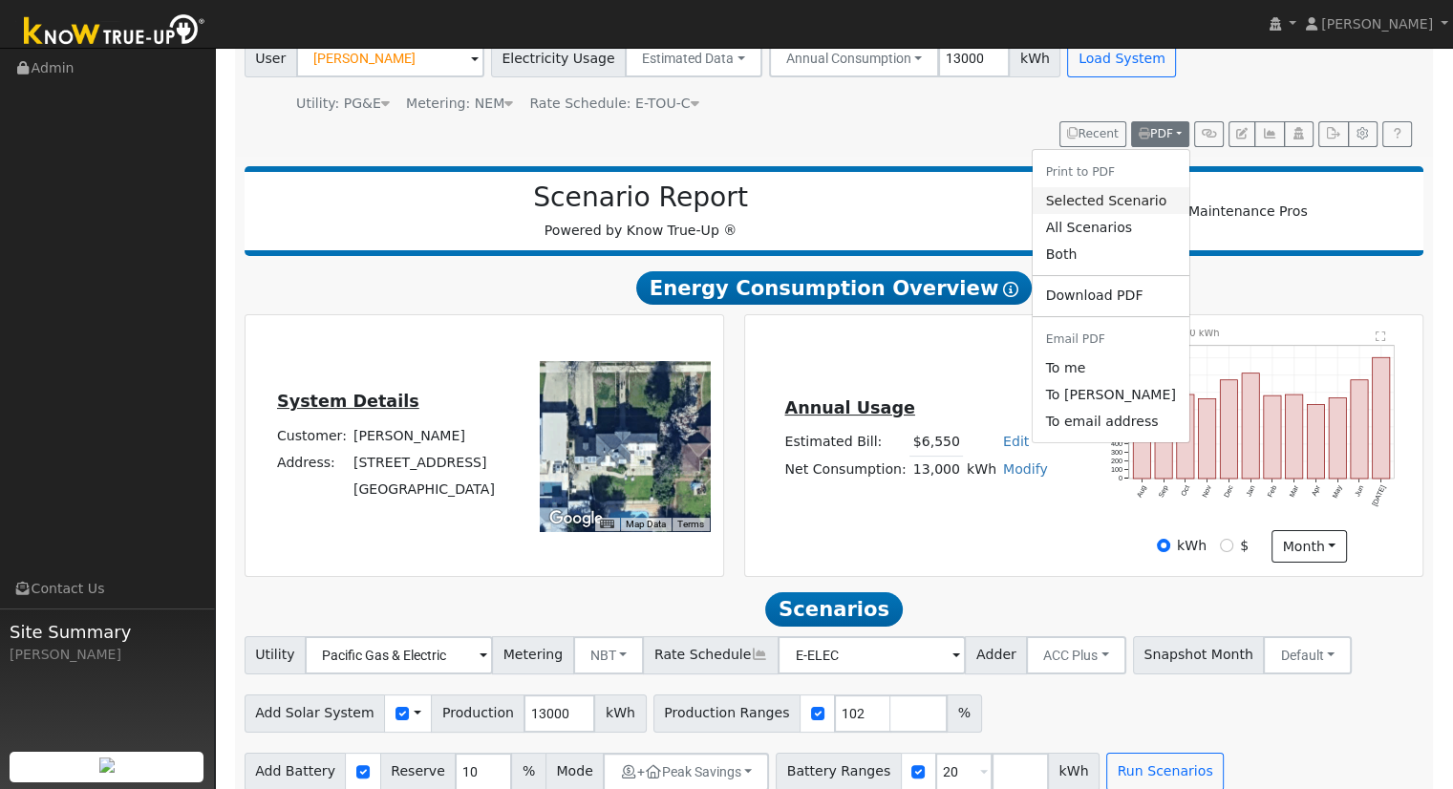
click at [1124, 202] on link "Selected Scenario" at bounding box center [1110, 200] width 157 height 27
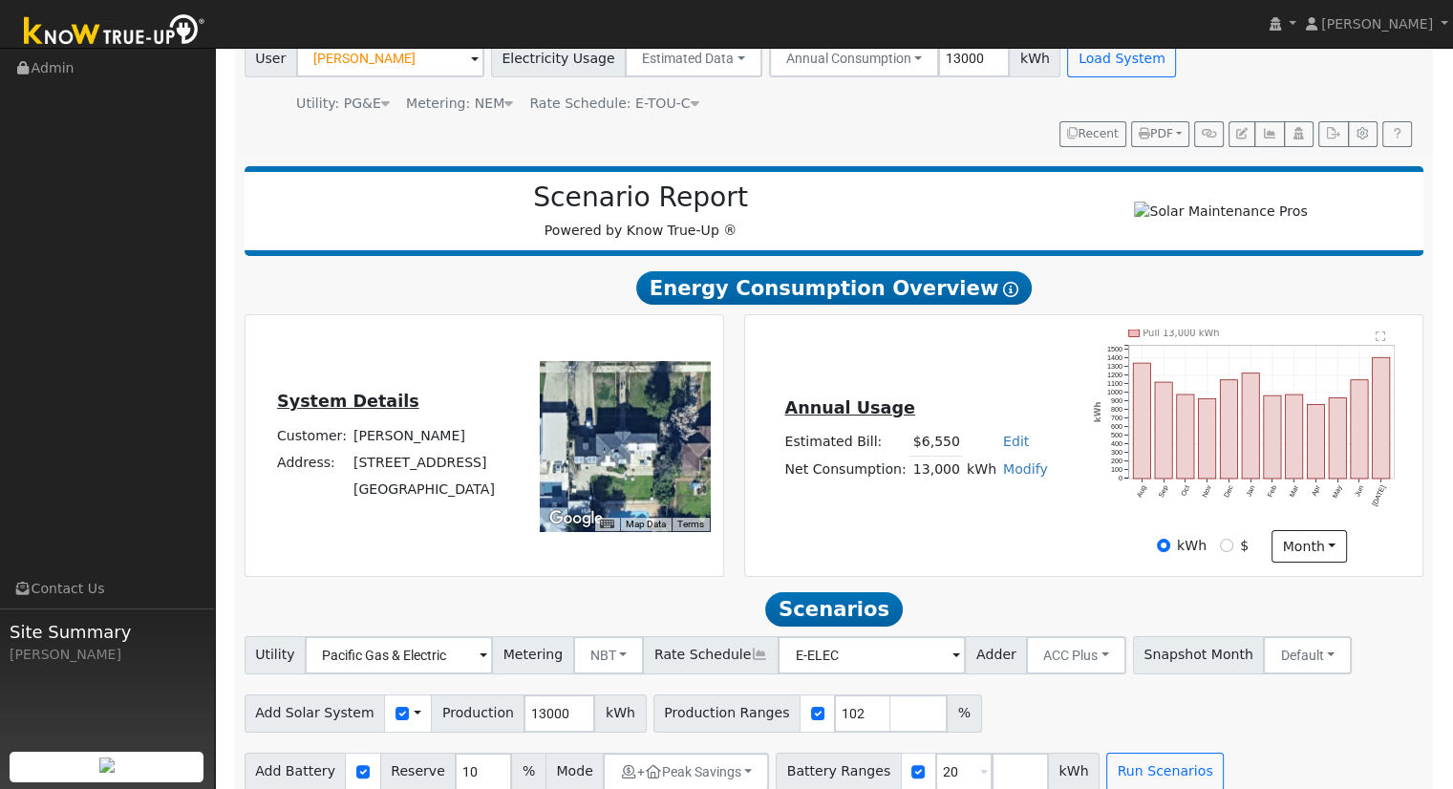
scroll to position [155, 0]
